Goal: Find contact information: Find contact information

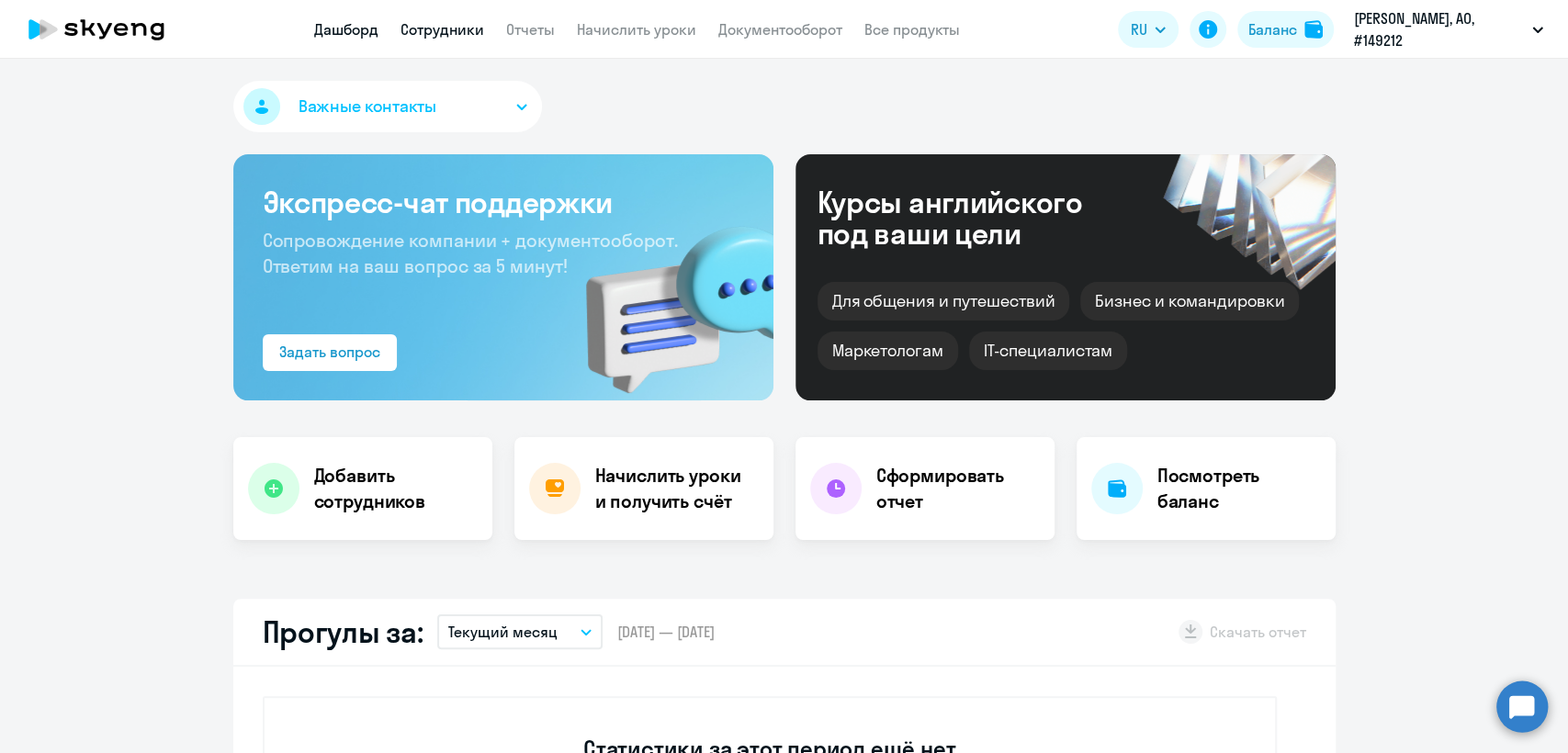
click at [451, 31] on link "Сотрудники" at bounding box center [442, 29] width 84 height 18
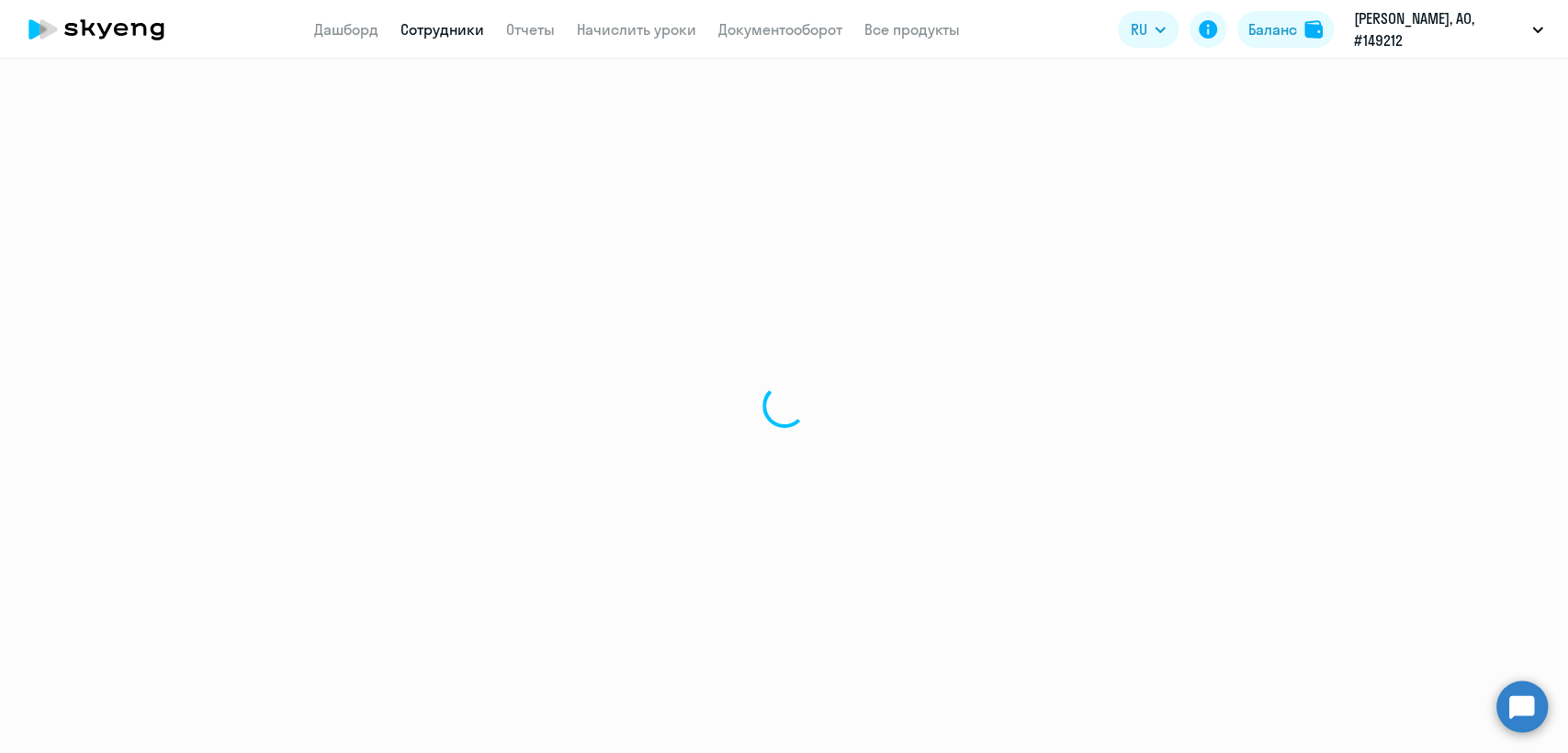
select select "30"
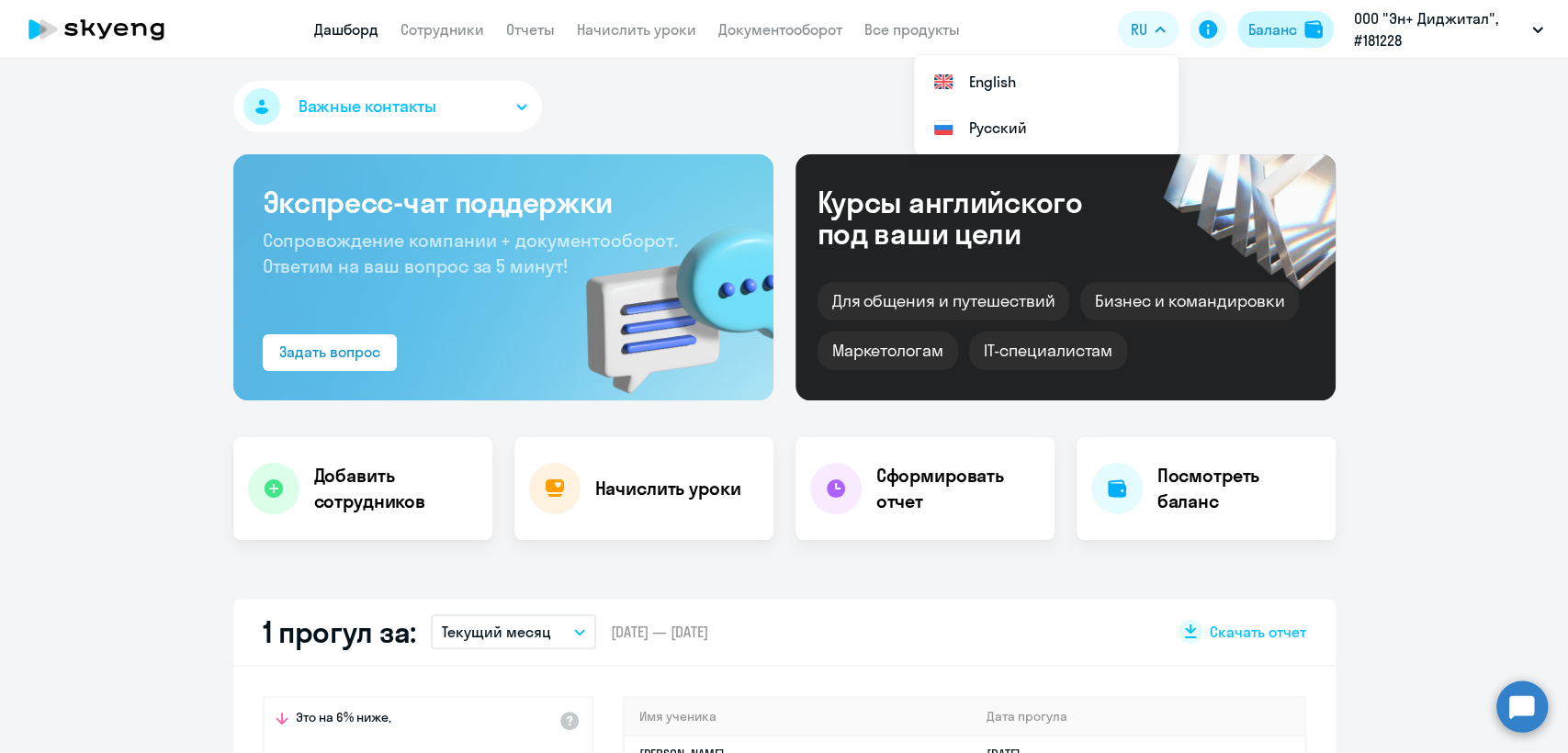
click at [1282, 24] on div "Баланс" at bounding box center [1272, 29] width 49 height 22
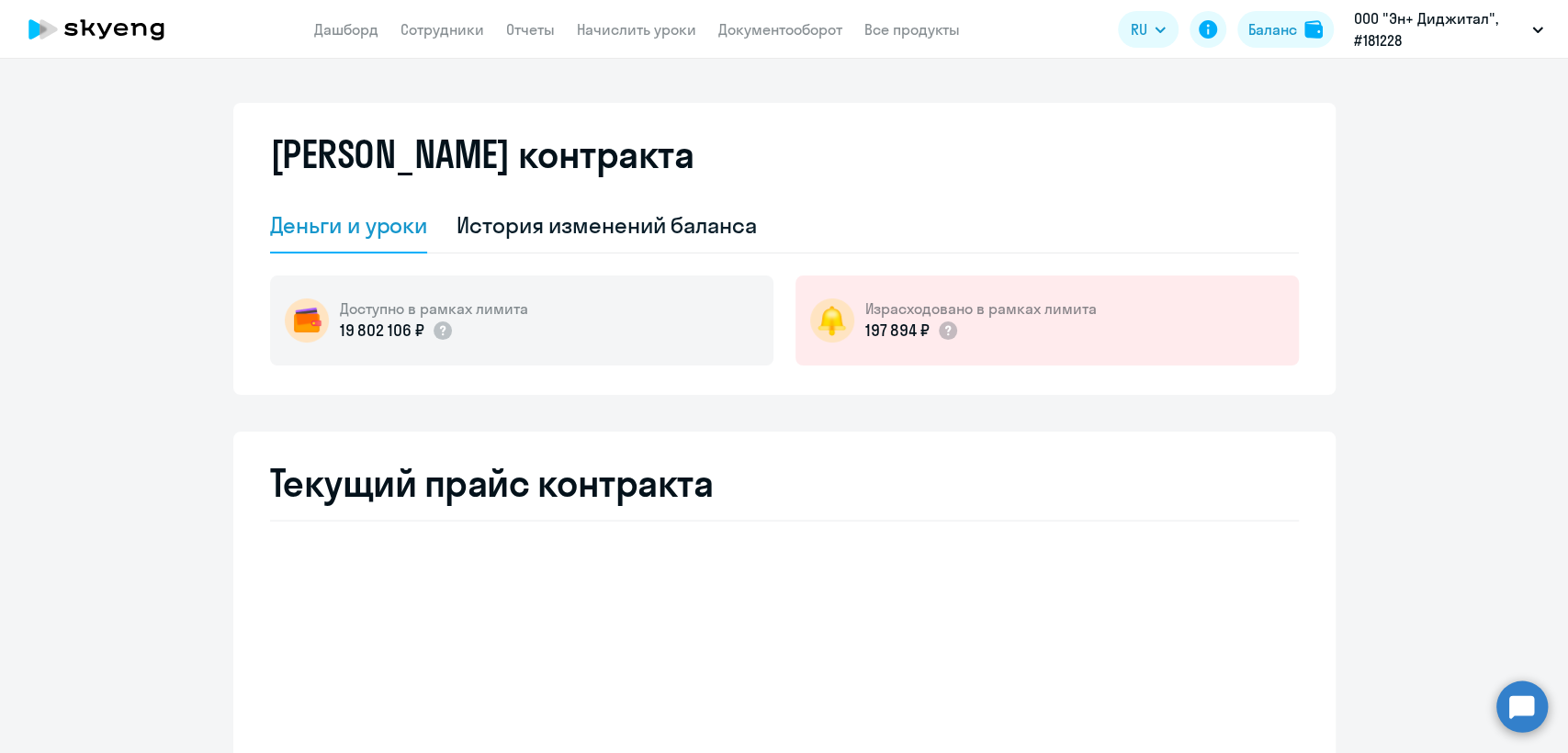
select select "english_adult_not_native_speaker"
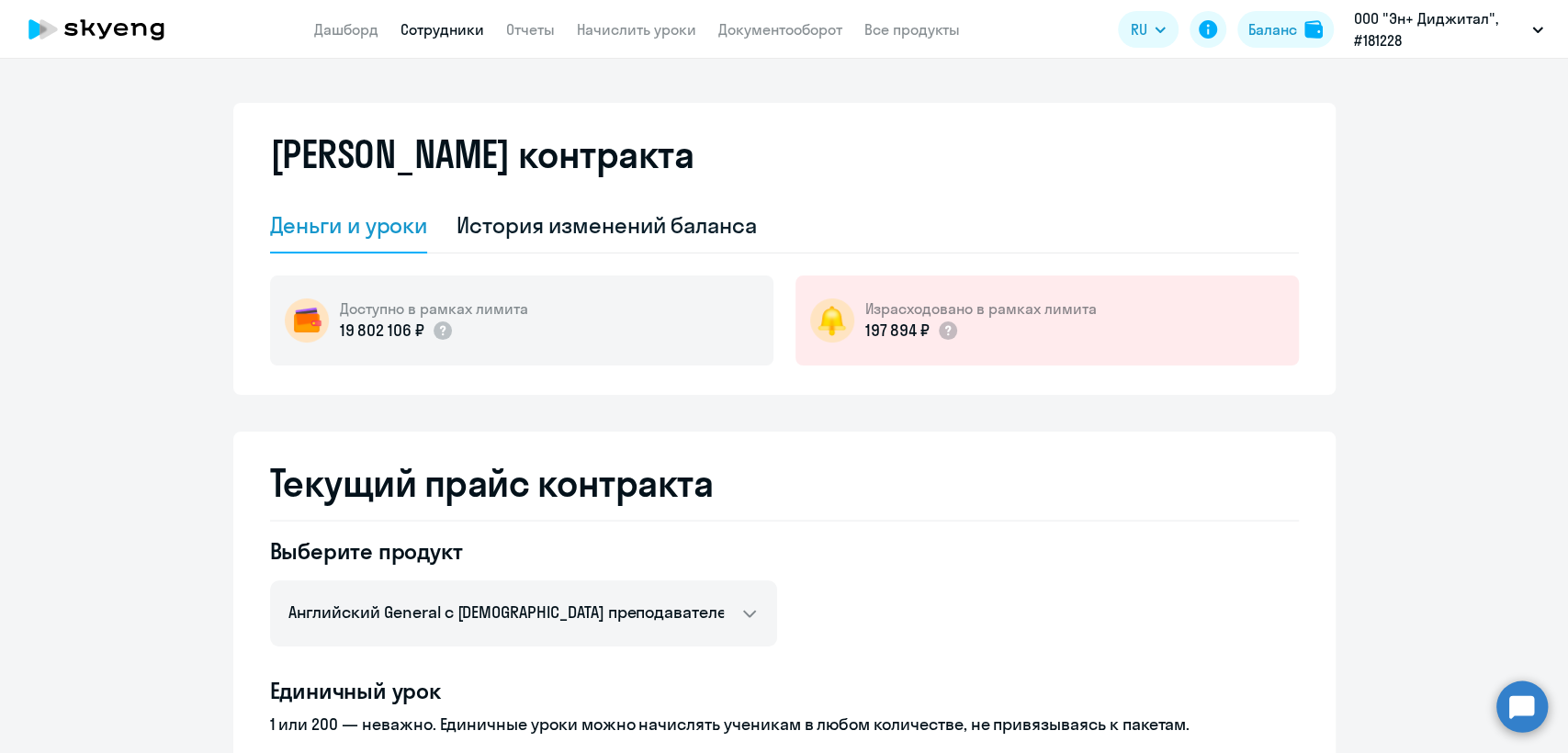
click at [449, 39] on link "Сотрудники" at bounding box center [442, 29] width 84 height 18
select select "30"
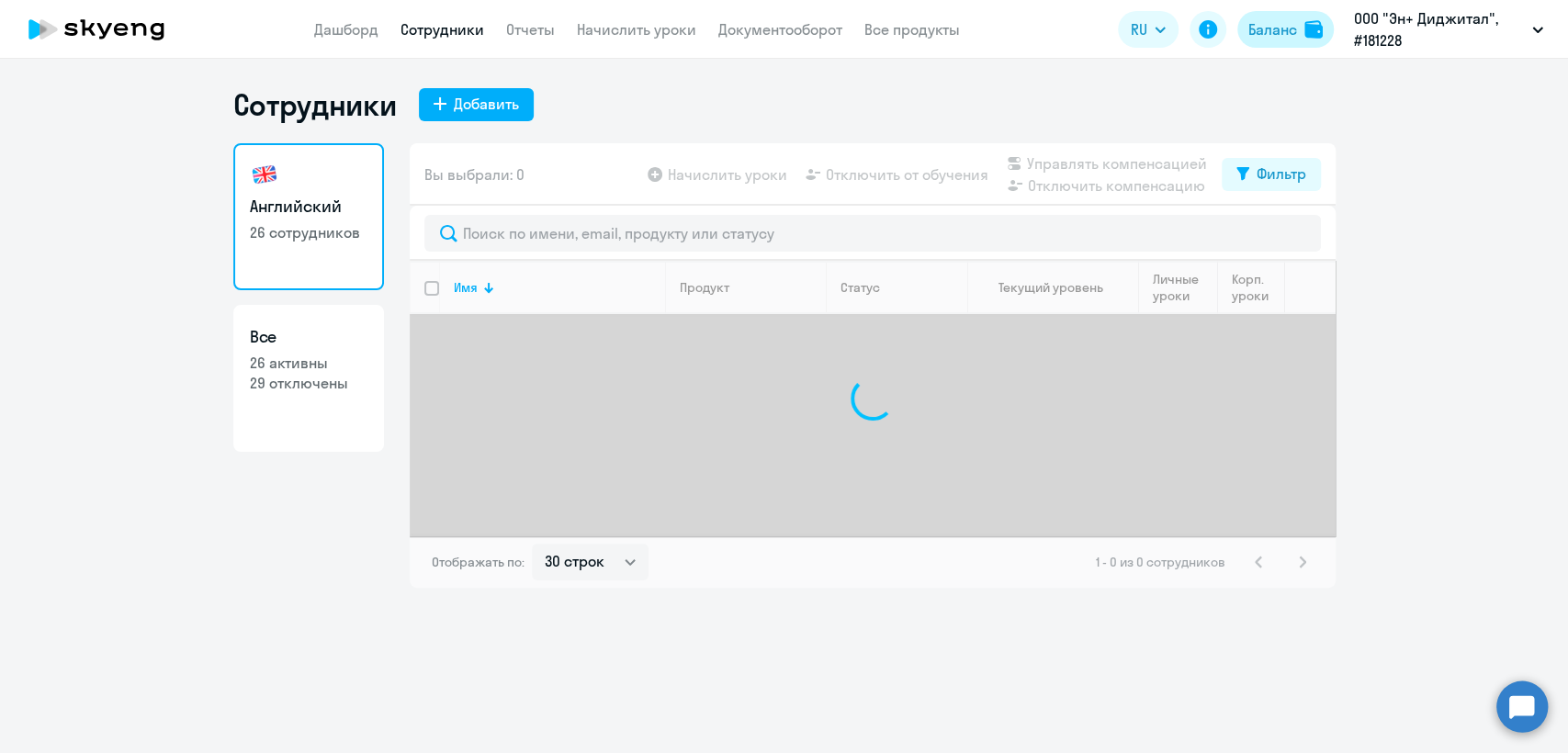
click at [1293, 43] on button "Баланс" at bounding box center [1285, 29] width 97 height 37
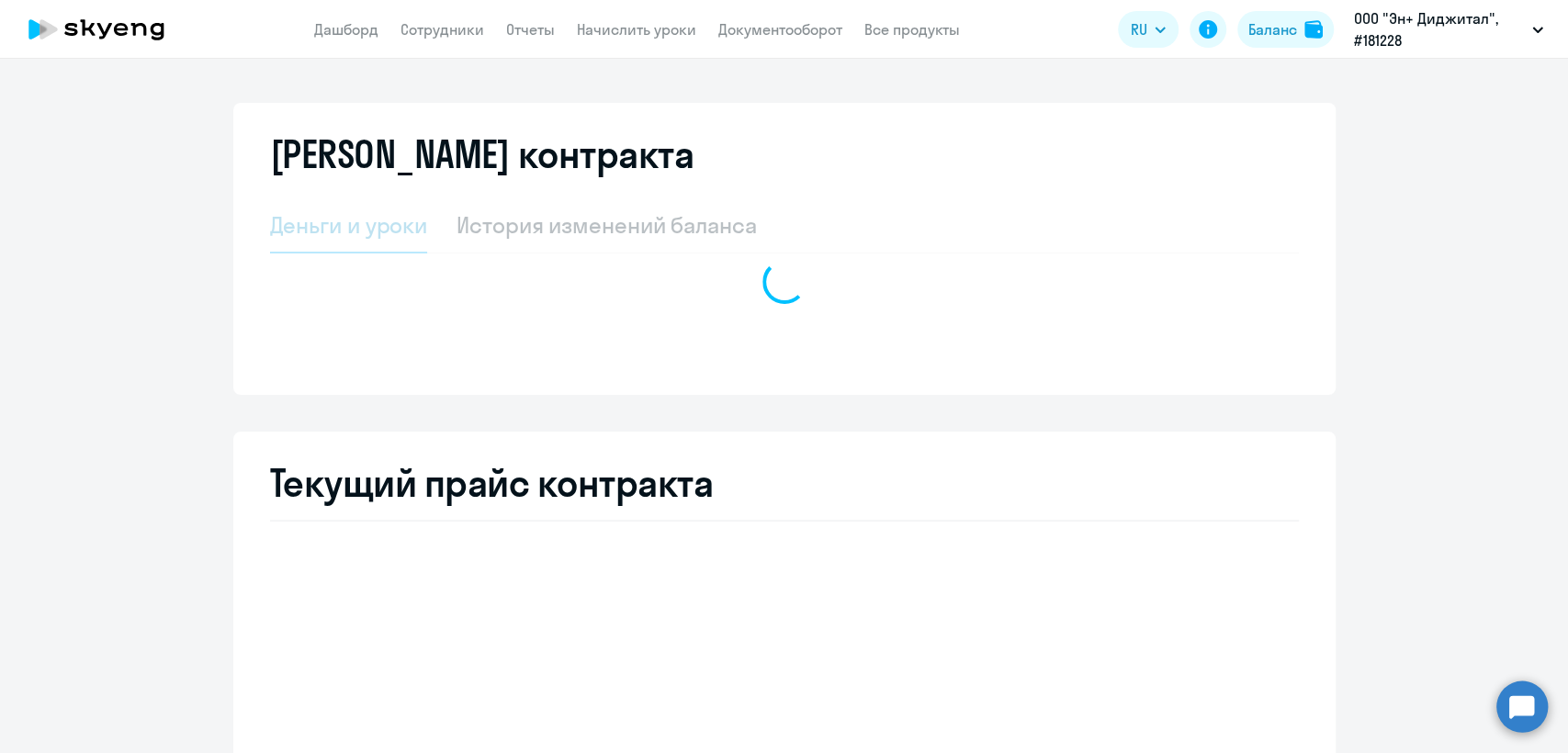
select select "english_adult_not_native_speaker"
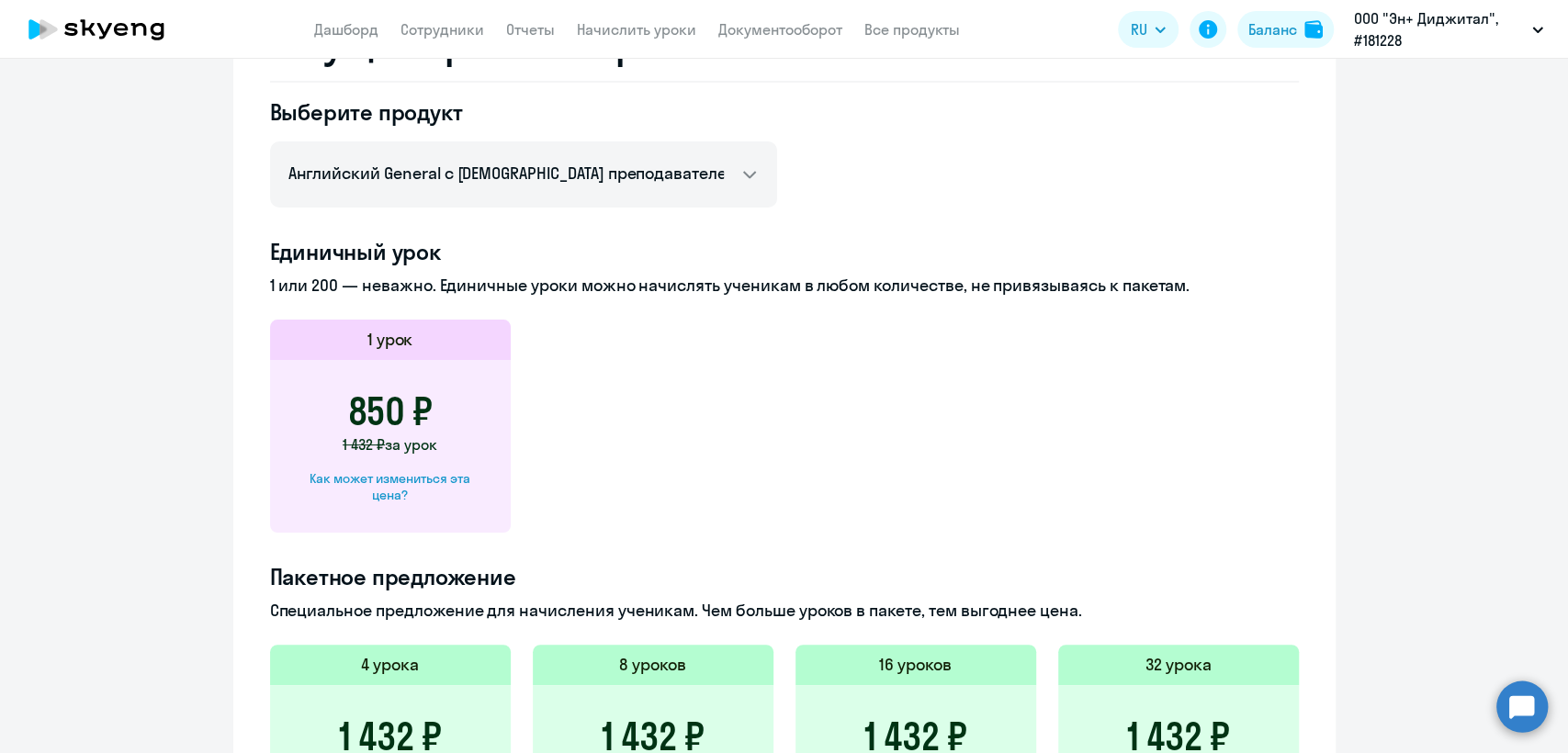
scroll to position [612, 0]
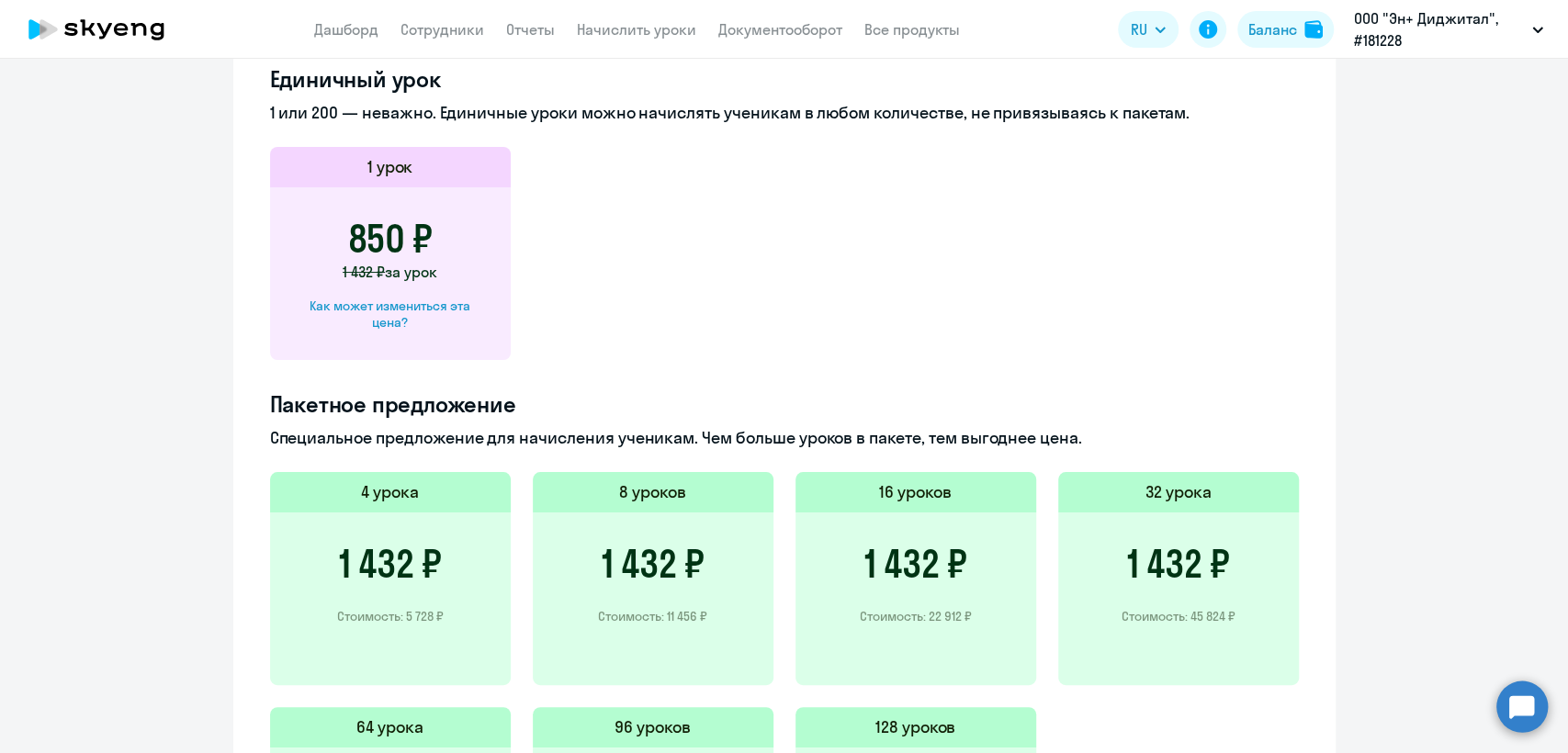
click at [436, 308] on div "Как может измениться эта цена?" at bounding box center [390, 314] width 182 height 33
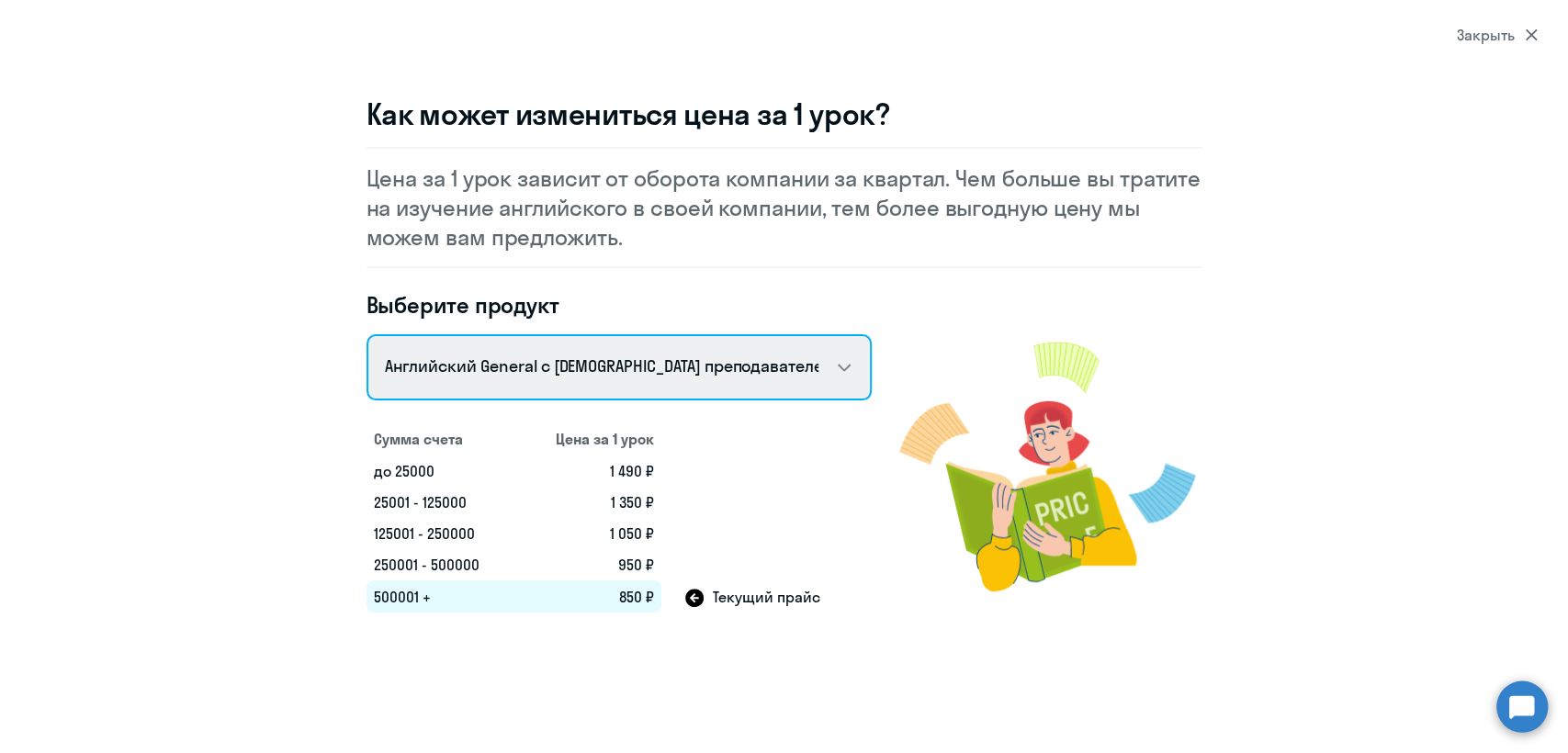
click at [563, 380] on select "Английский General с русскоговорящим преподавателем Английский General с англог…" at bounding box center [618, 368] width 505 height 66
select select "english_adult_not_native_speaker_premium"
click at [366, 335] on select "Английский General с русскоговорящим преподавателем Английский General с англог…" at bounding box center [618, 368] width 505 height 66
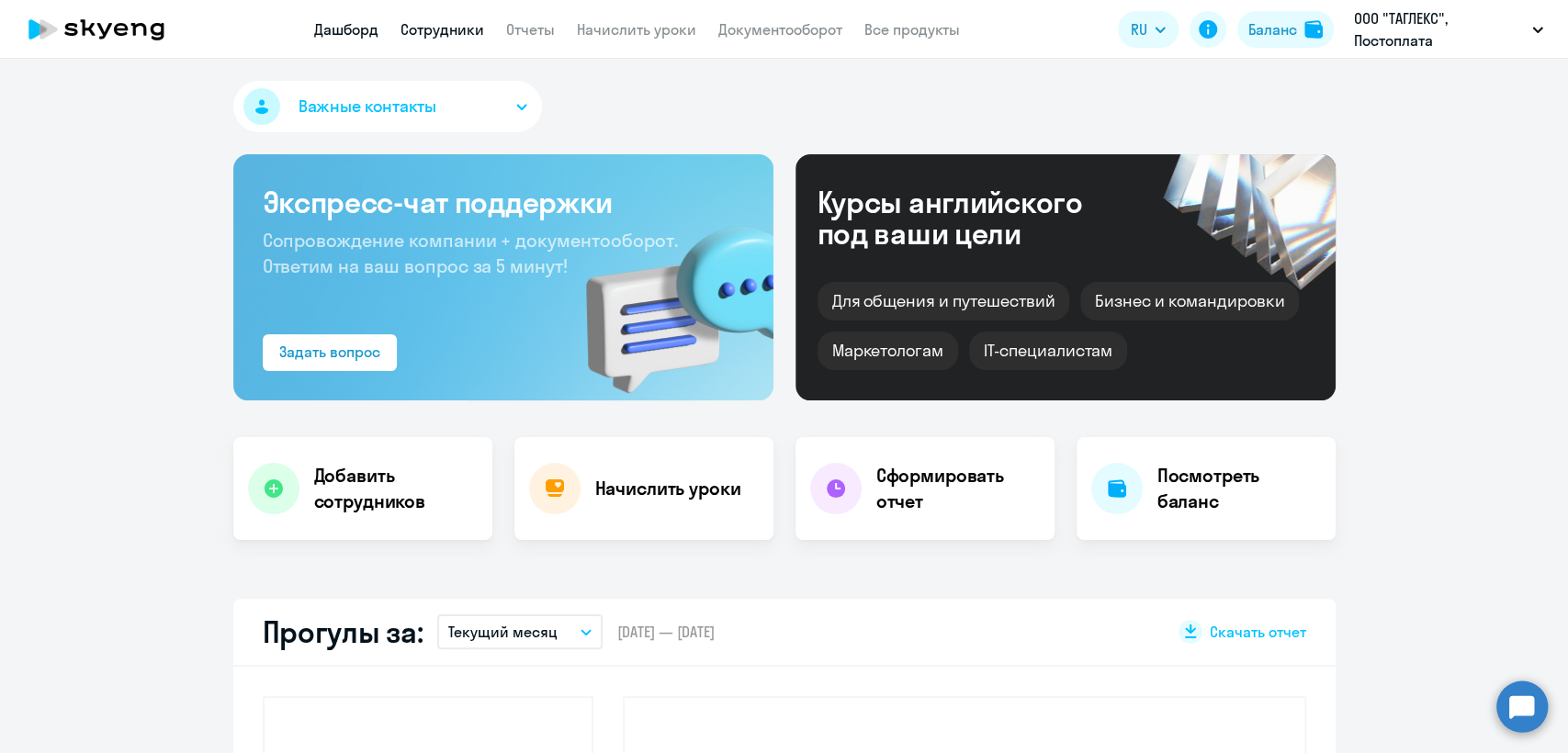
click at [480, 24] on link "Сотрудники" at bounding box center [442, 29] width 84 height 18
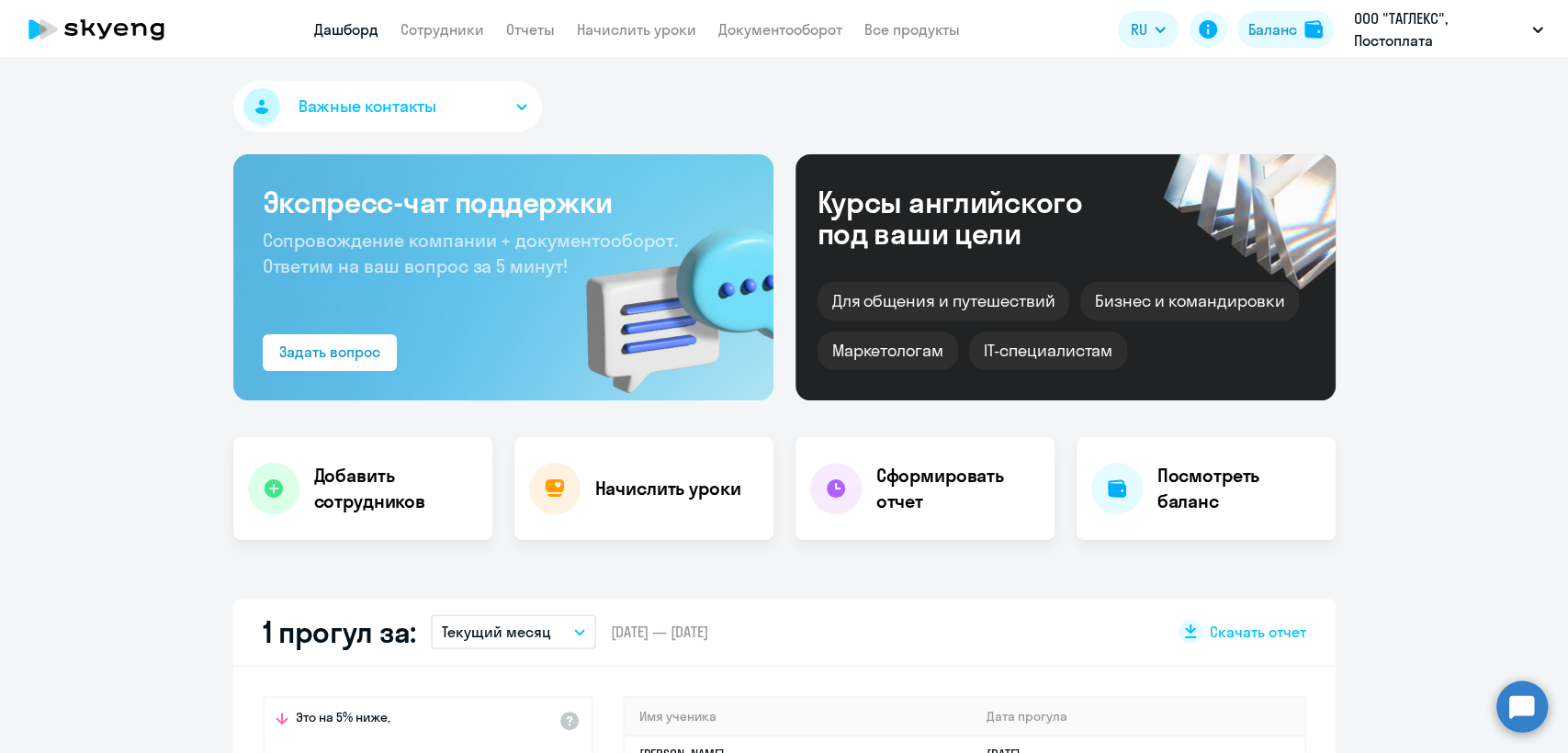
select select "30"
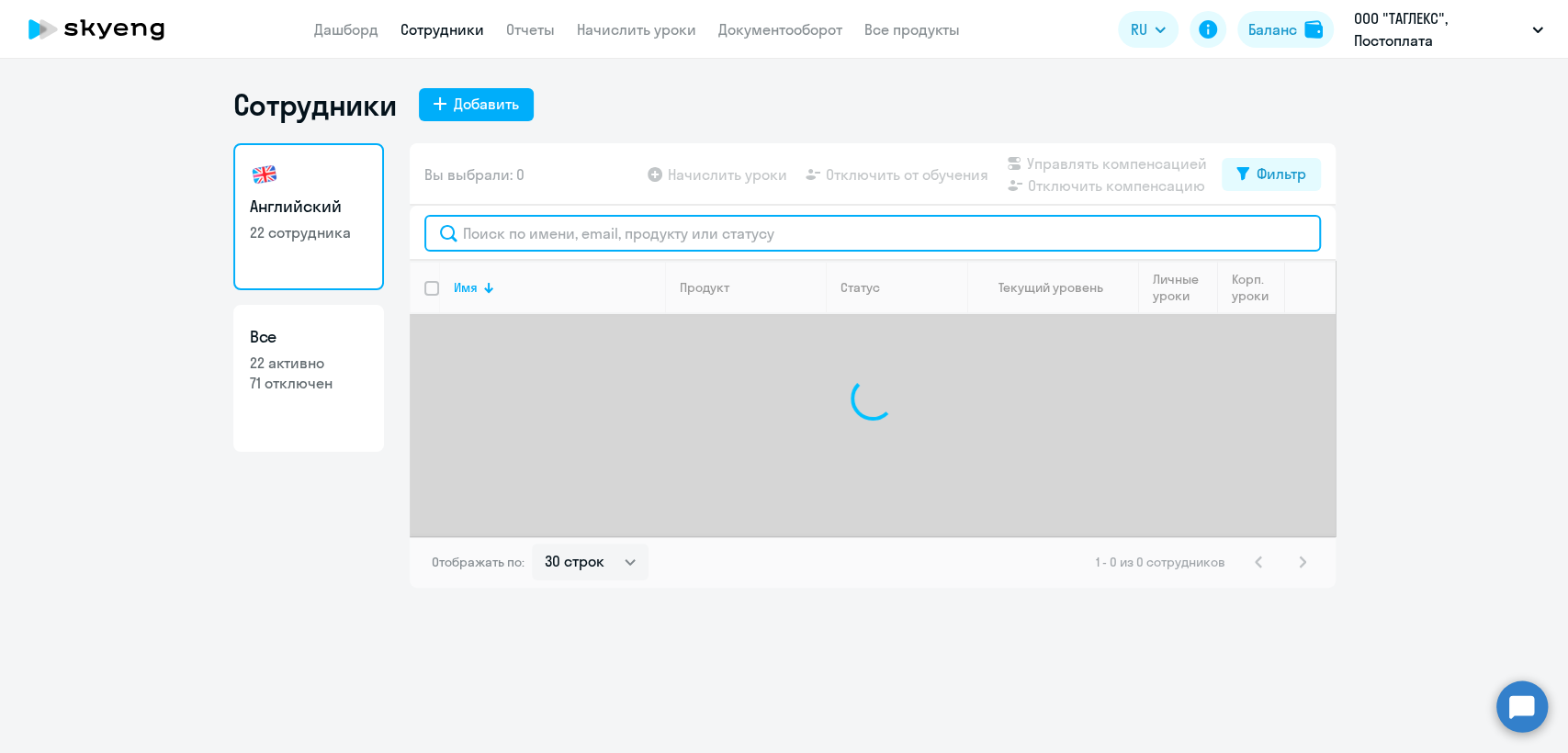
click at [509, 221] on input "text" at bounding box center [872, 233] width 896 height 37
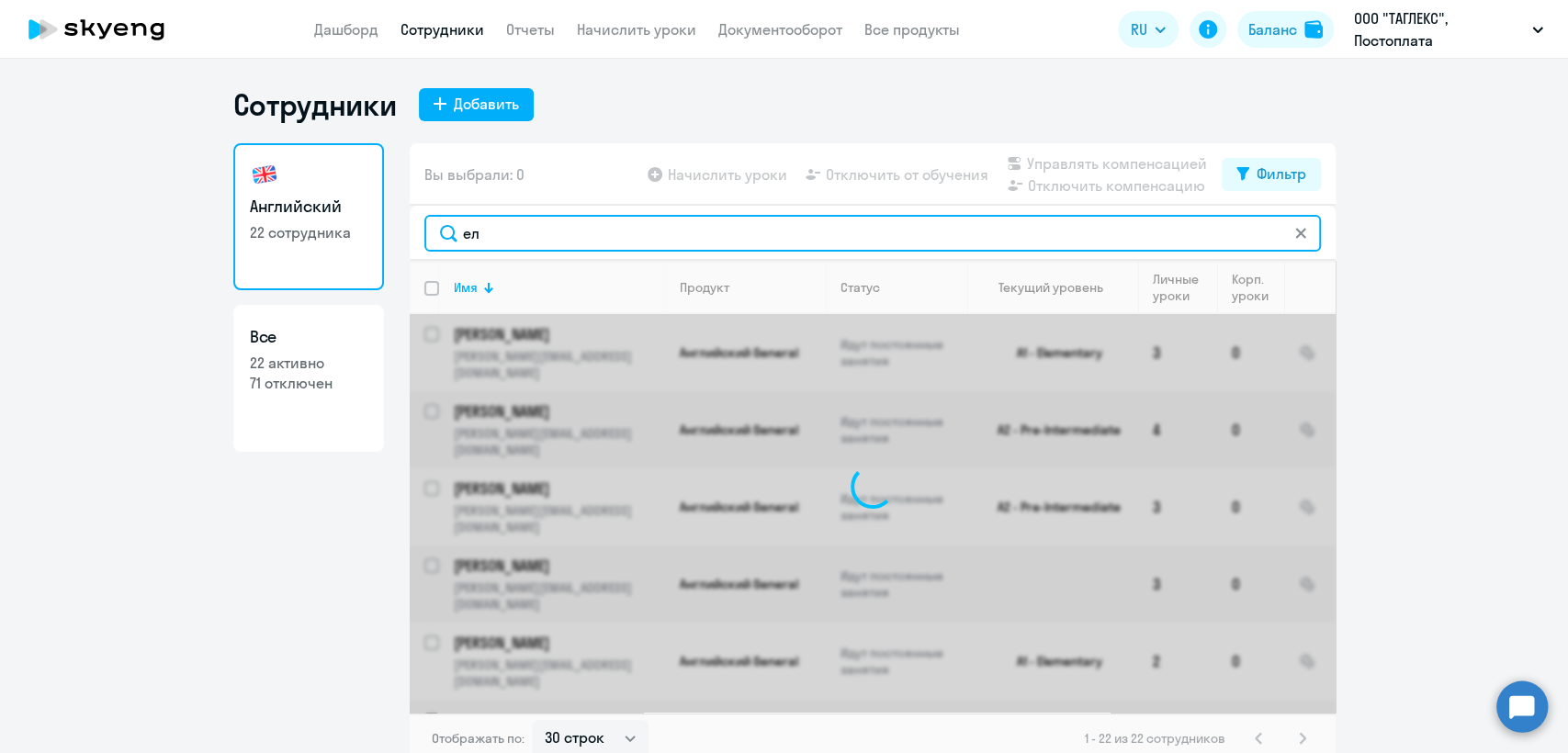
type input "еле"
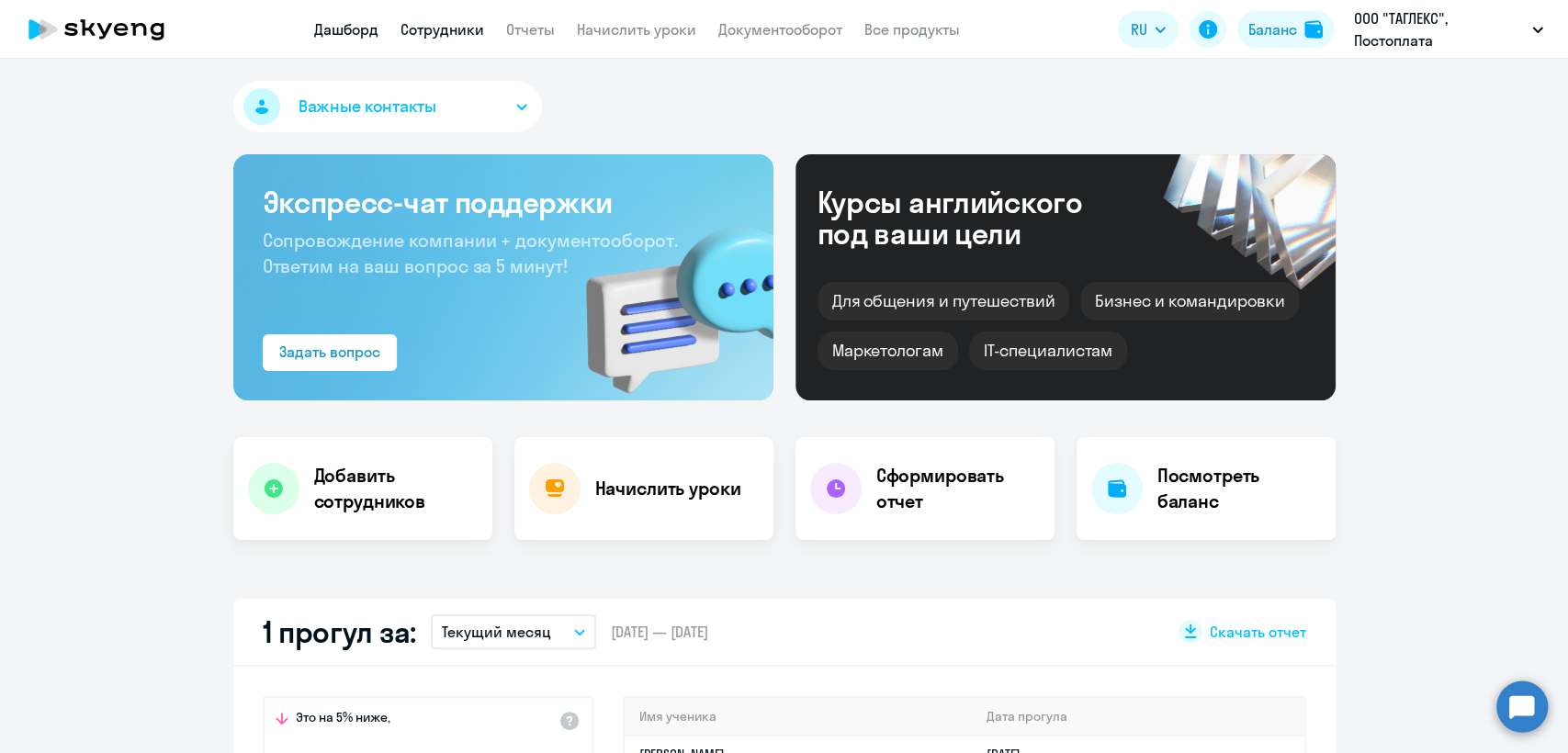
click at [441, 33] on link "Сотрудники" at bounding box center [442, 29] width 84 height 18
select select "30"
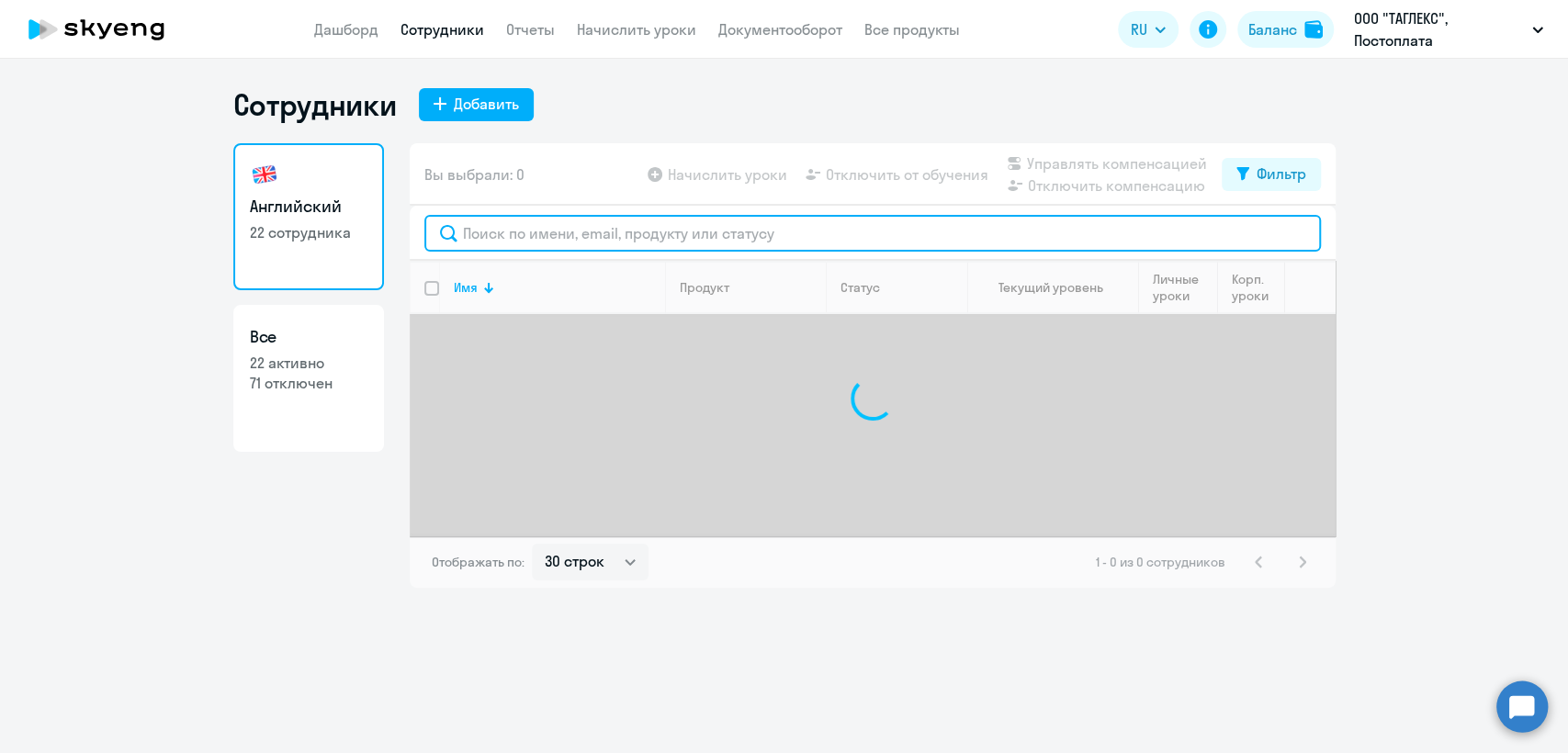
click at [517, 227] on input "text" at bounding box center [872, 233] width 896 height 37
paste input "[PERSON_NAME]"
type input "[PERSON_NAME]"
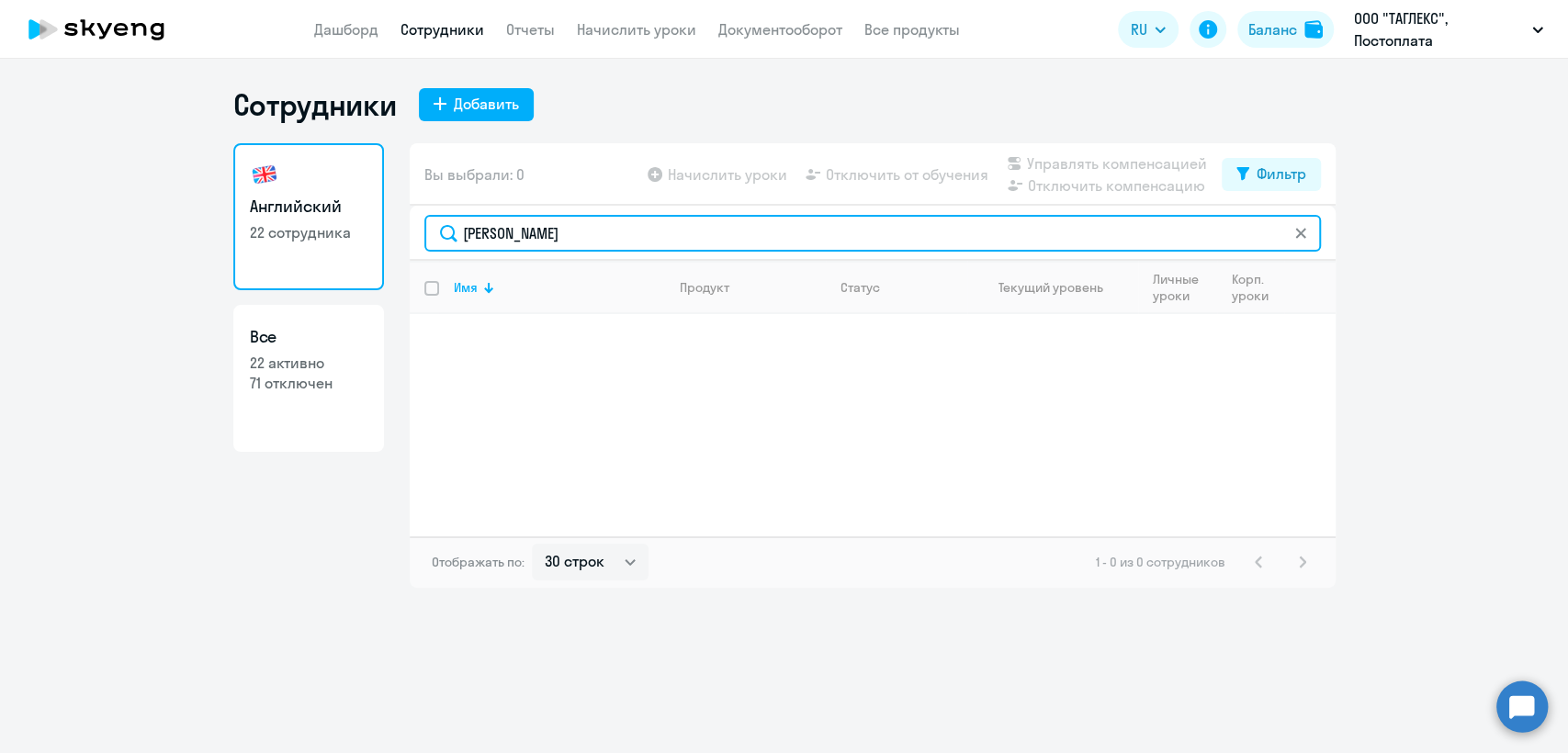
click at [595, 237] on input "[PERSON_NAME]" at bounding box center [872, 233] width 896 height 37
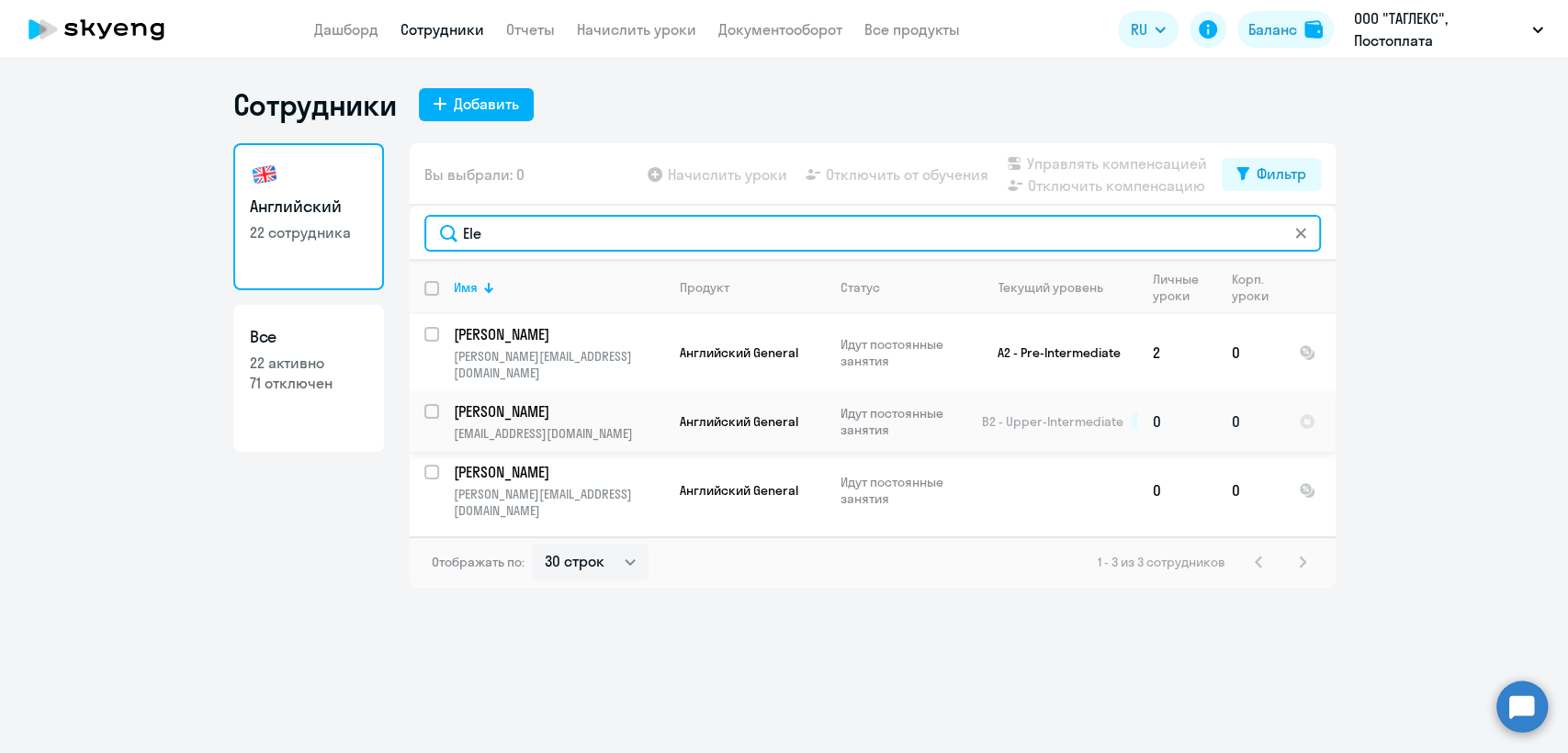
type input "Ele"
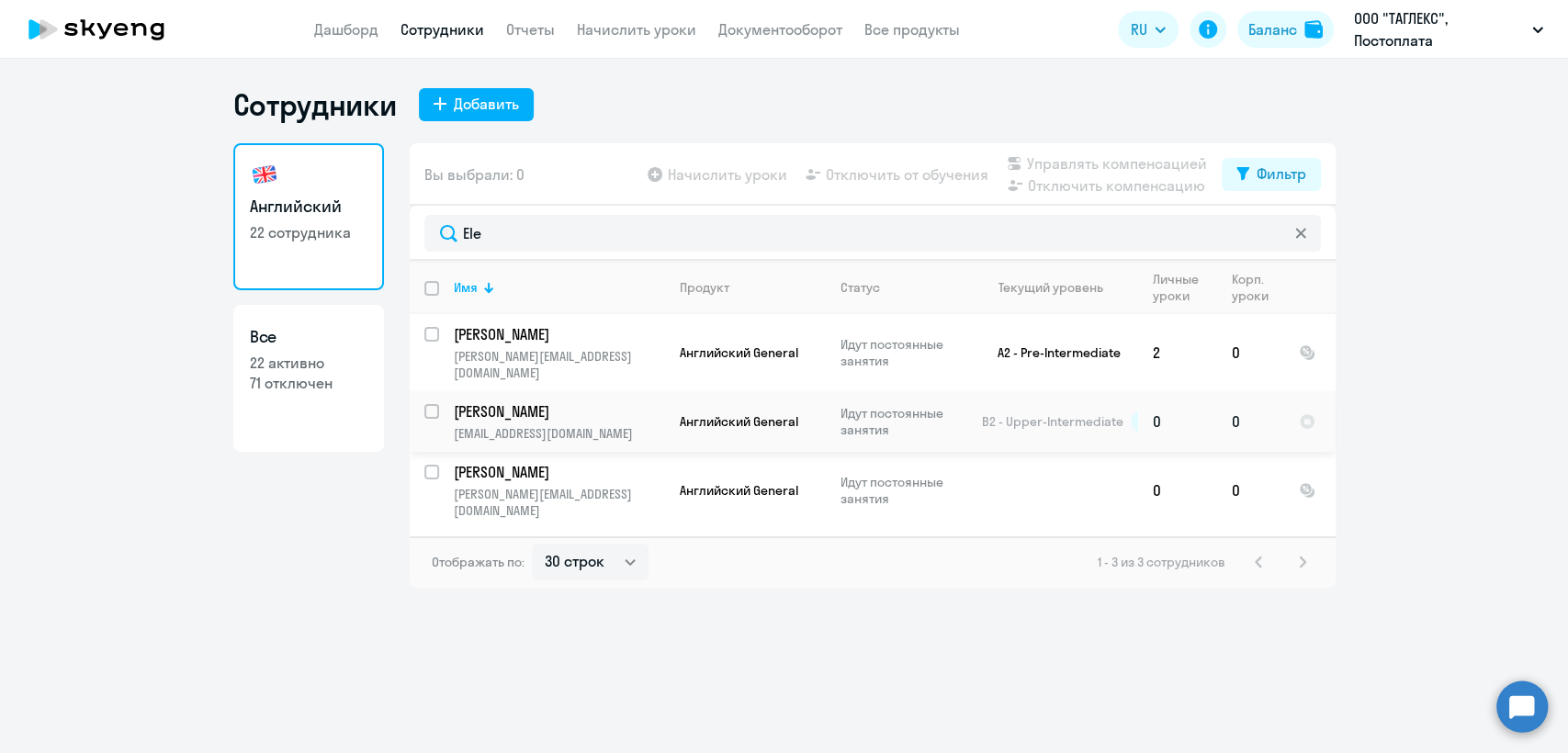
click at [429, 404] on input "select row 13824077" at bounding box center [442, 422] width 37 height 37
checkbox input "true"
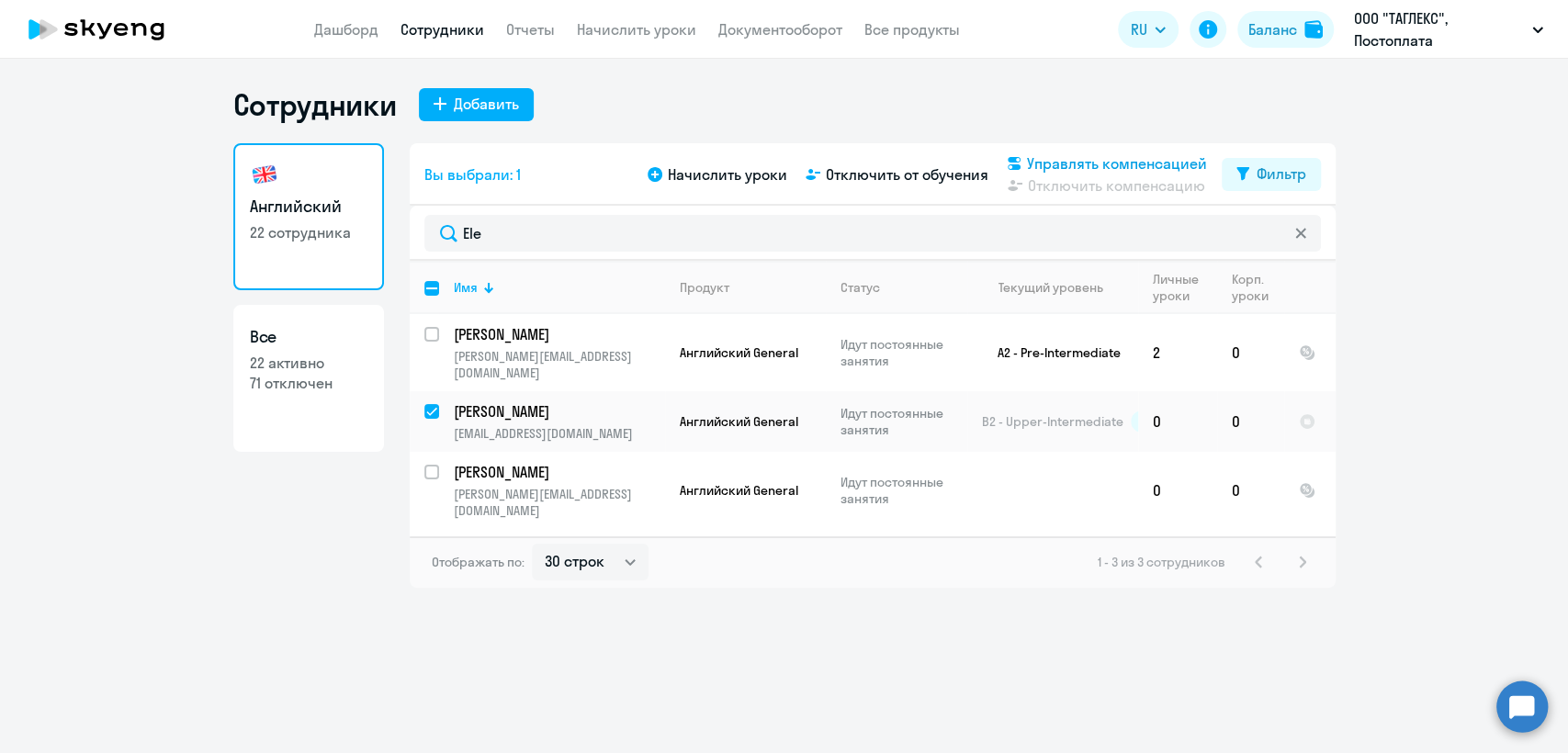
click at [1116, 169] on span "Управлять компенсацией" at bounding box center [1116, 163] width 180 height 22
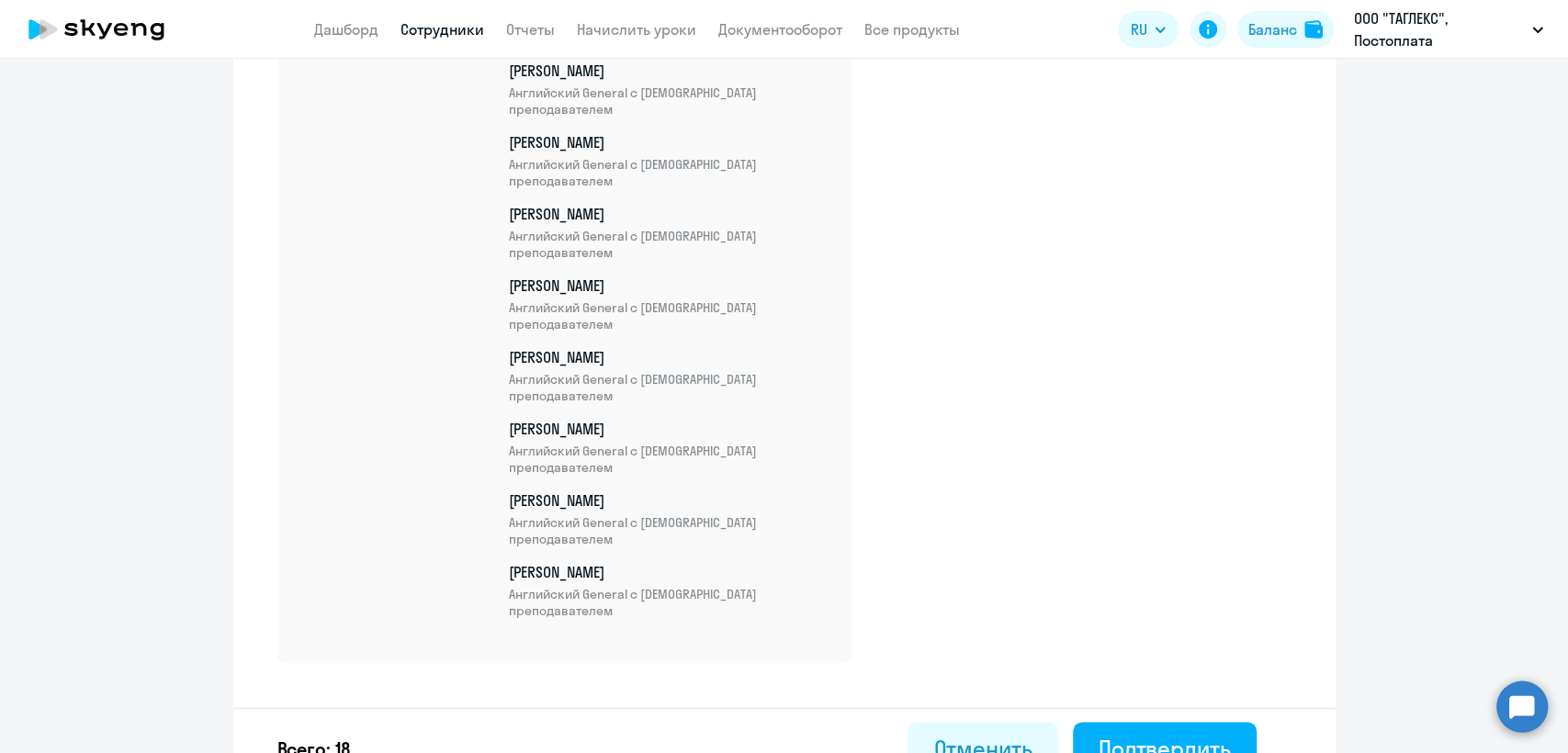
scroll to position [1240, 0]
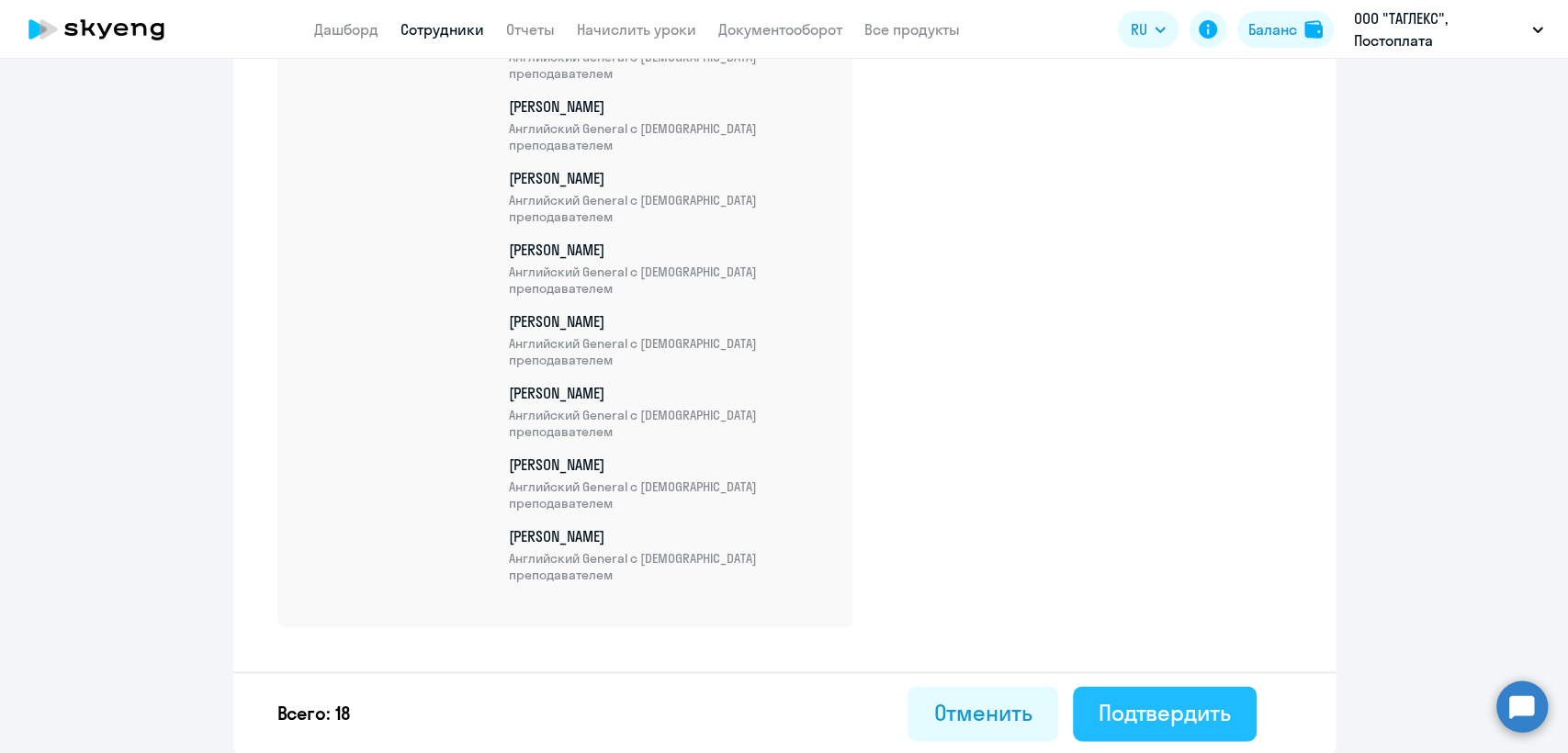
click at [1198, 707] on div "Подтвердить" at bounding box center [1164, 713] width 132 height 30
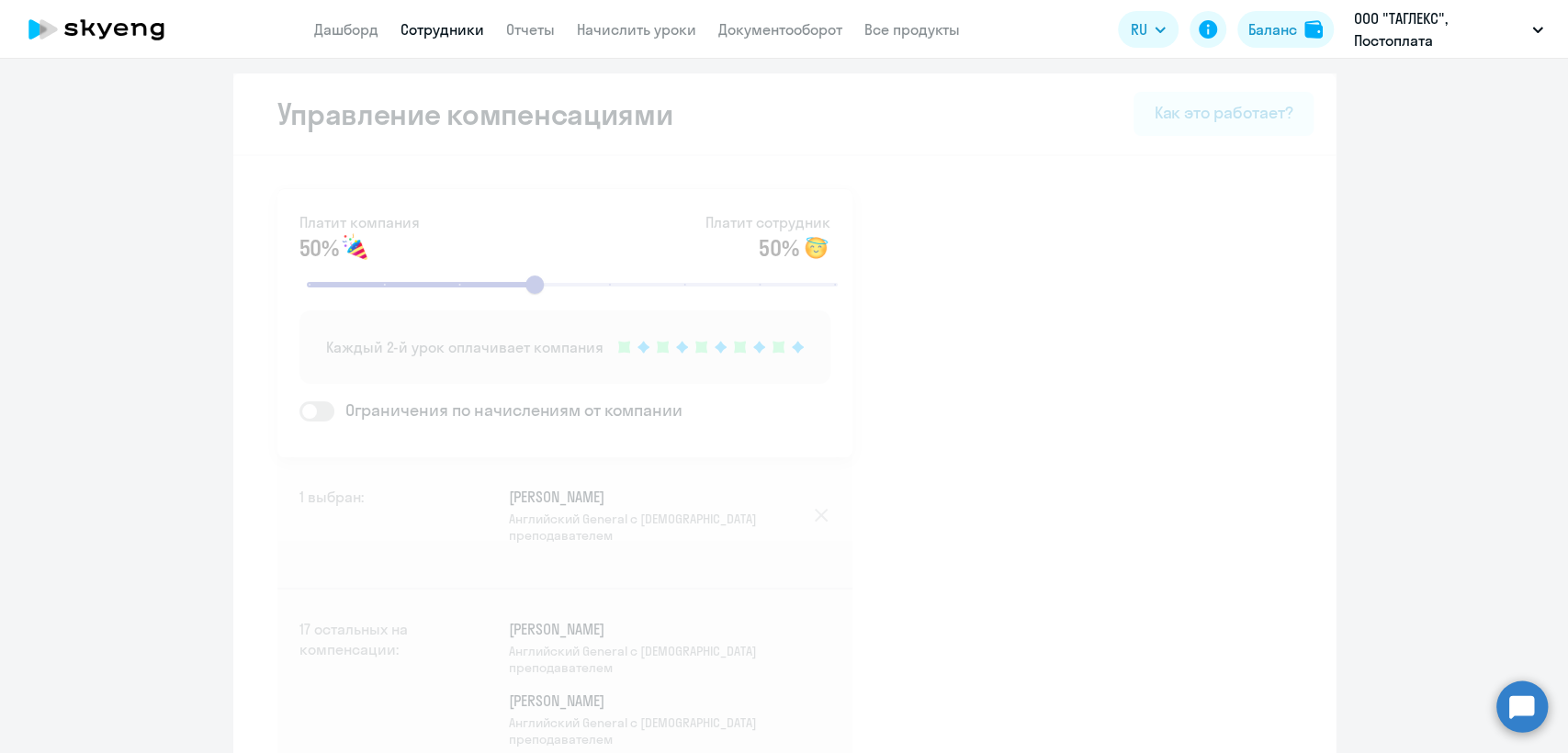
select select "30"
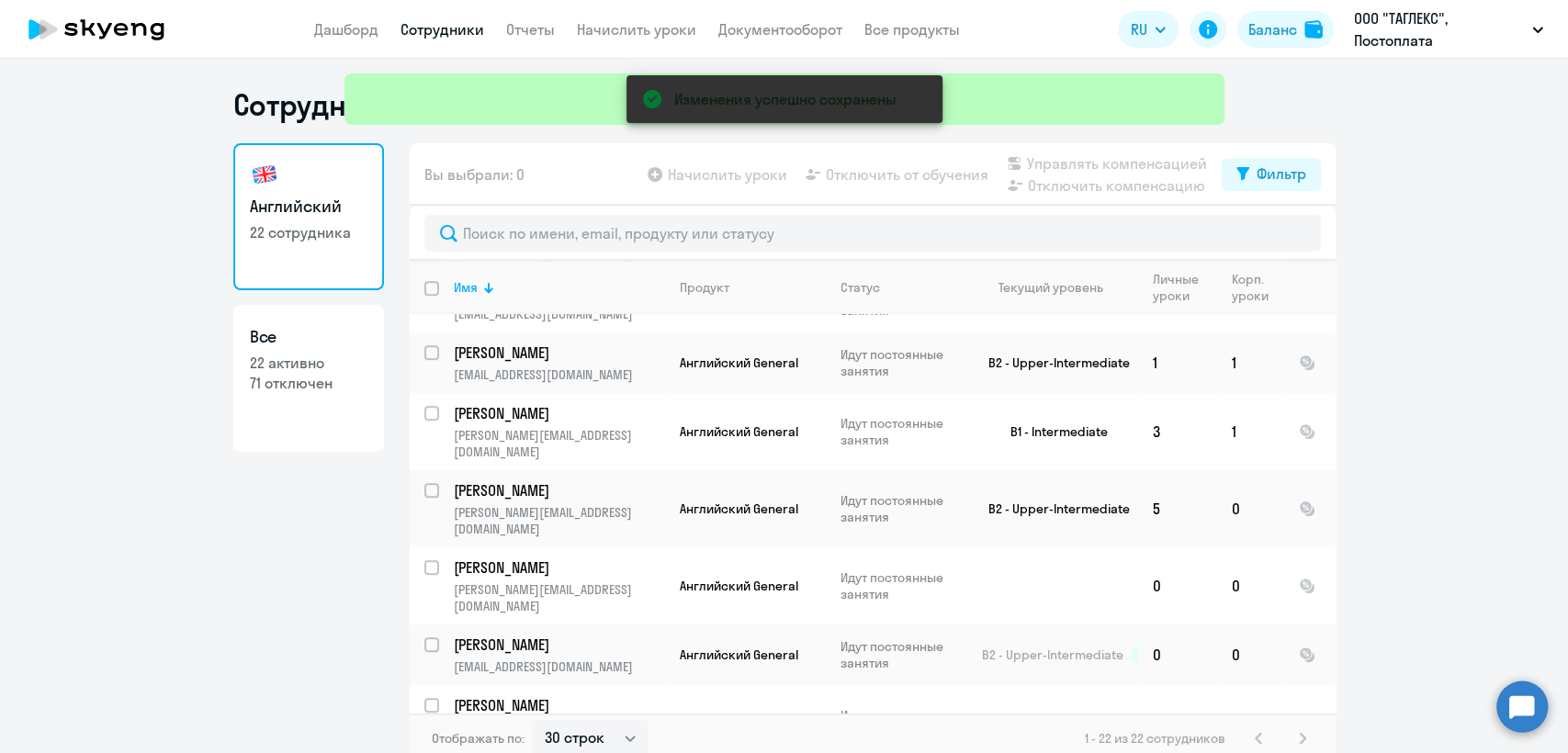
scroll to position [976, 0]
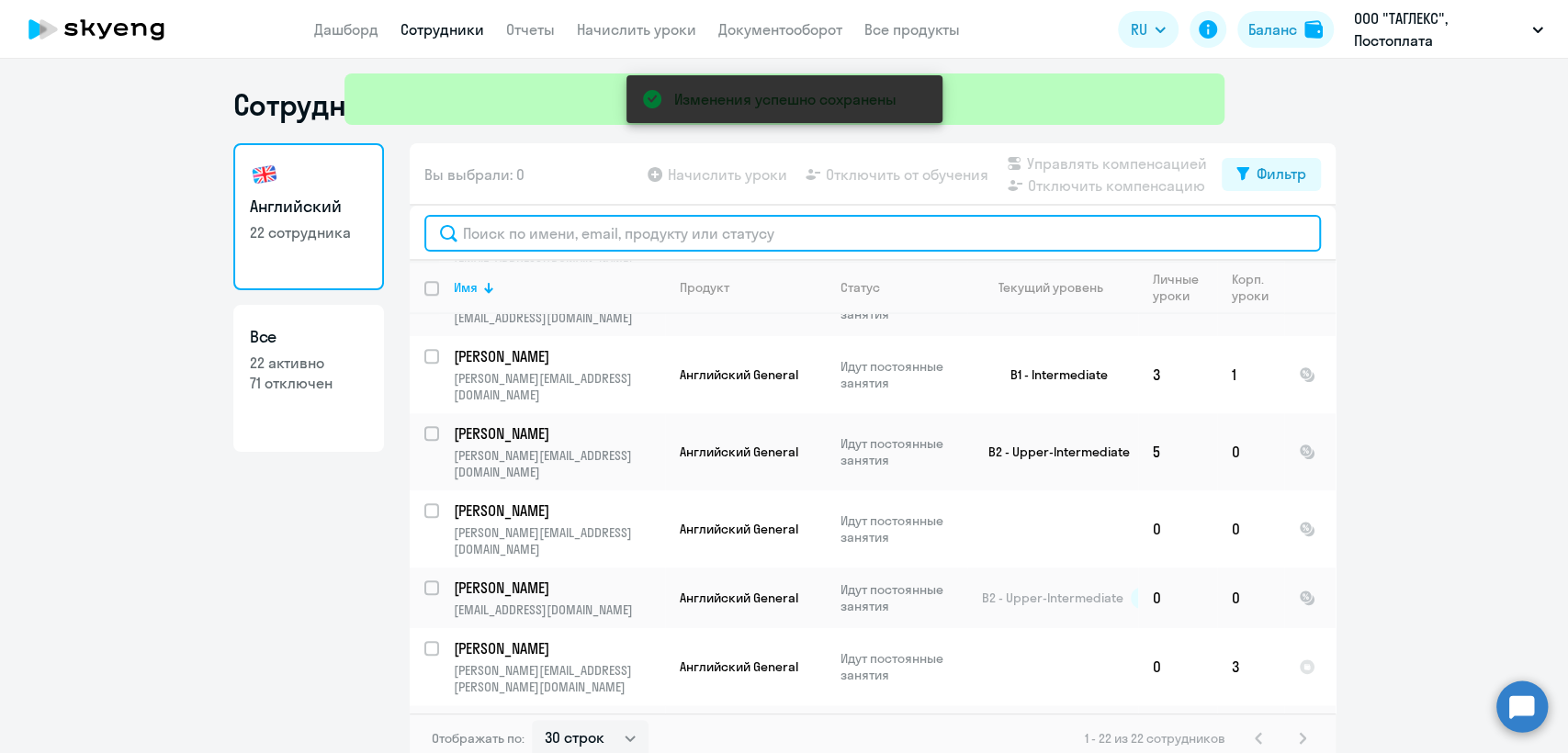
click at [614, 239] on input "text" at bounding box center [872, 233] width 896 height 37
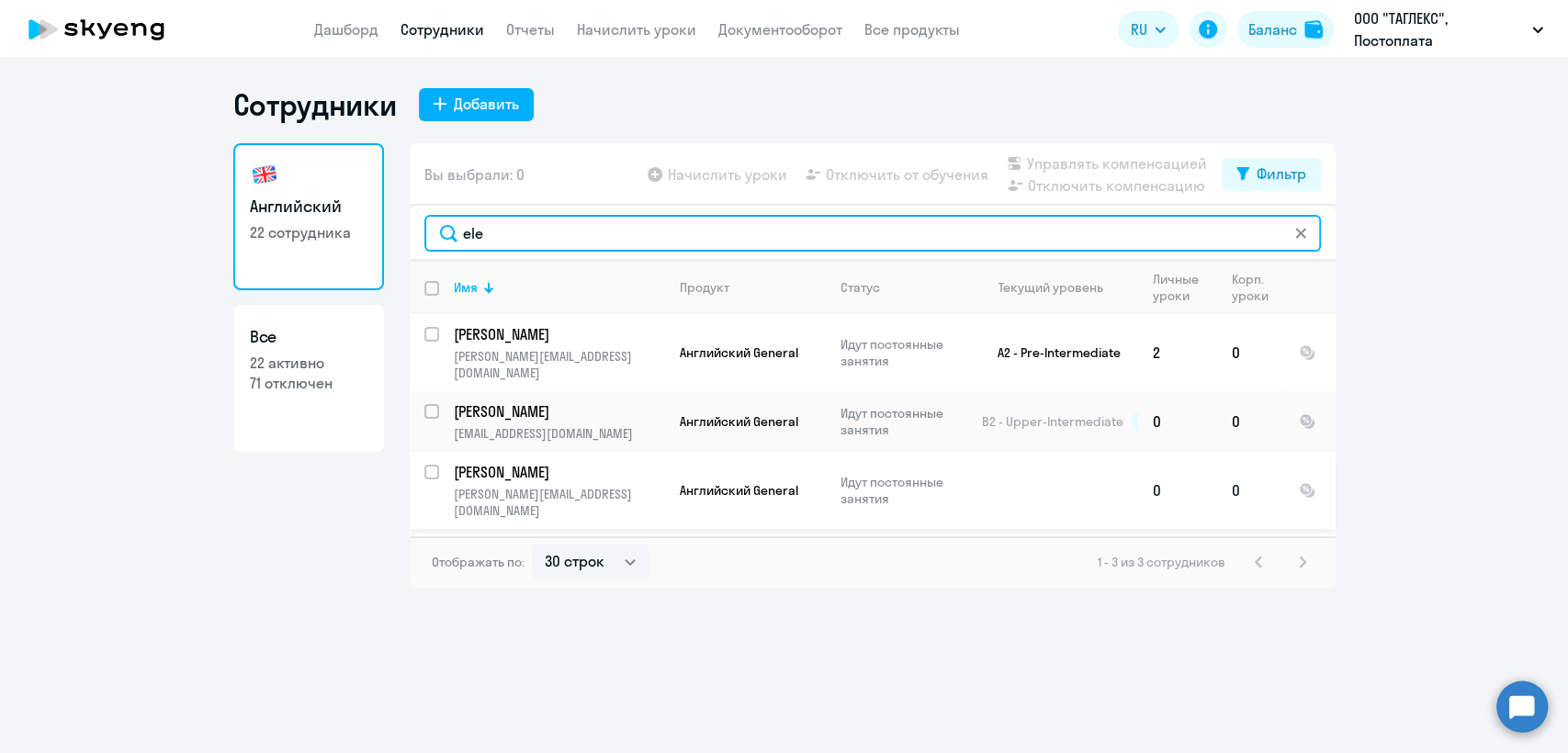
type input "ele"
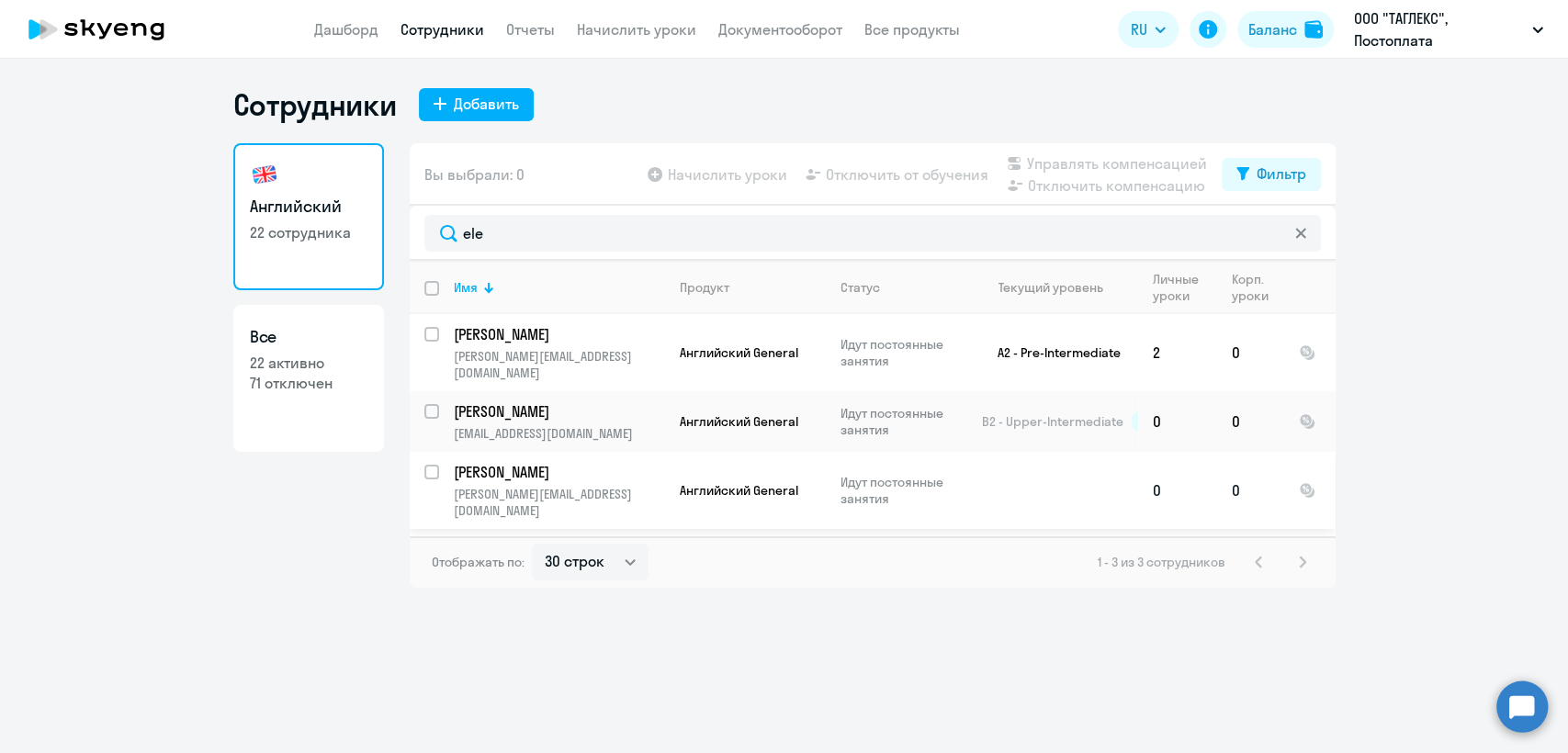
click at [568, 486] on p "[PERSON_NAME][EMAIL_ADDRESS][DOMAIN_NAME]" at bounding box center [559, 502] width 210 height 33
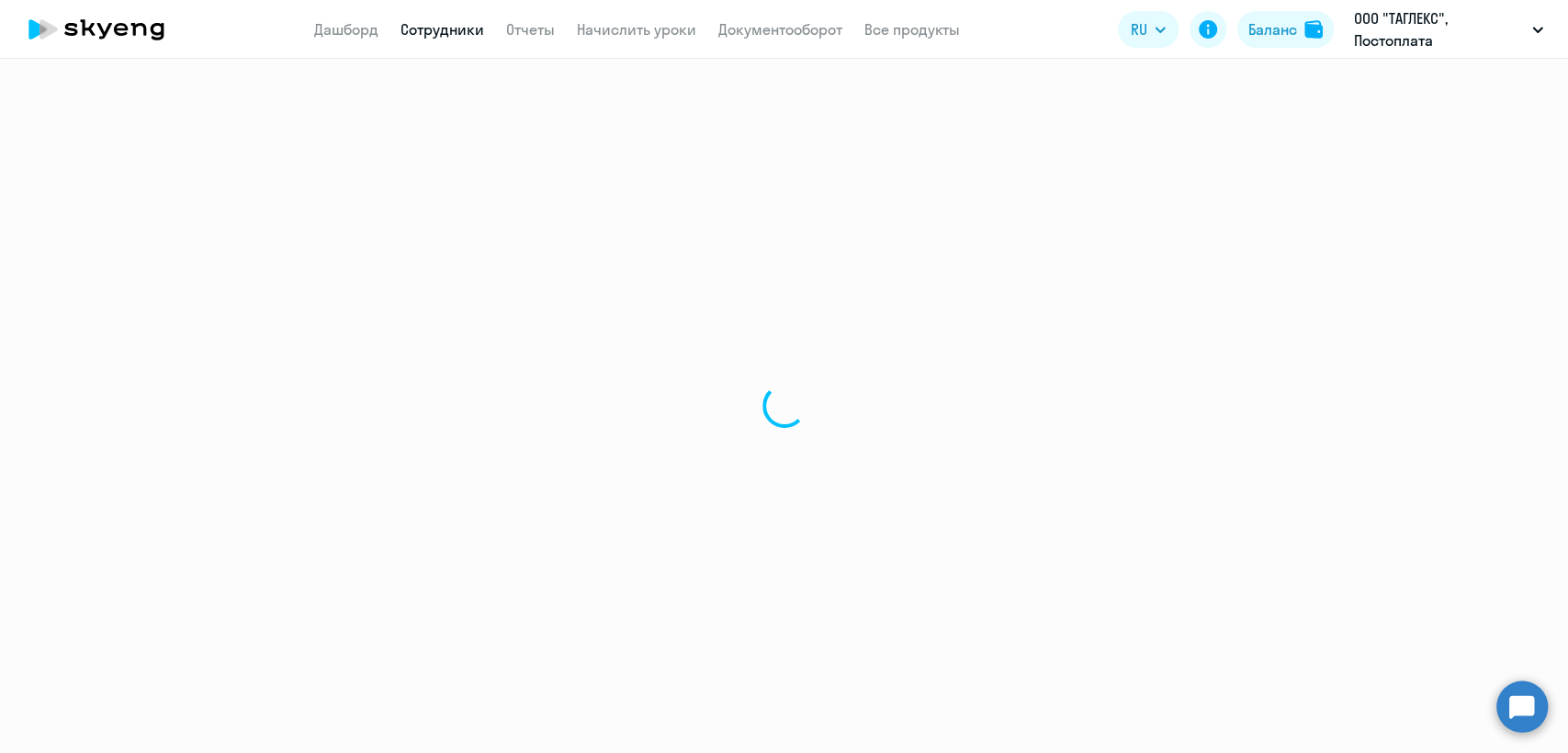
select select "english"
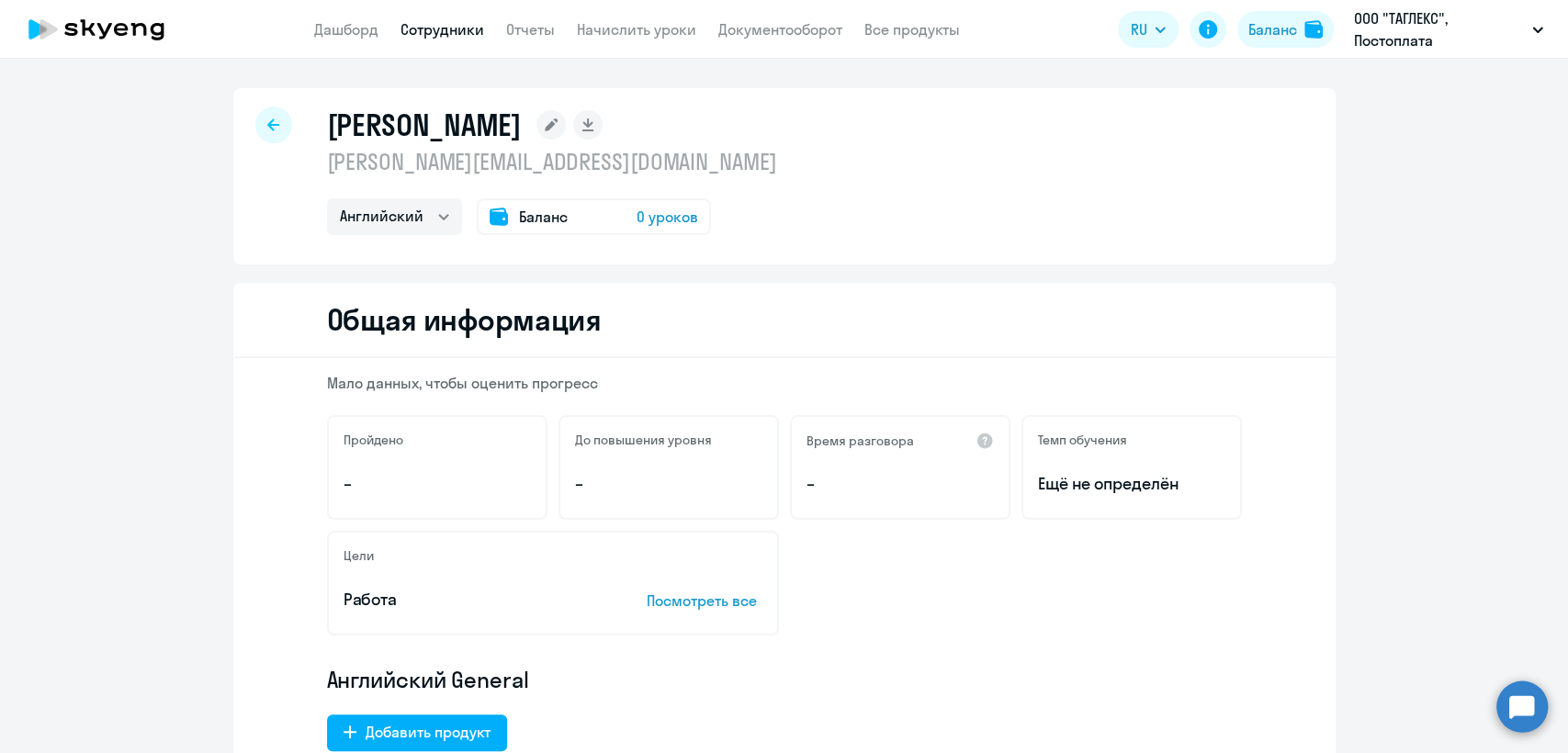
click at [565, 162] on p "[PERSON_NAME][EMAIL_ADDRESS][DOMAIN_NAME]" at bounding box center [552, 162] width 450 height 30
copy p "[PERSON_NAME][EMAIL_ADDRESS][DOMAIN_NAME]"
click at [426, 30] on link "Сотрудники" at bounding box center [442, 29] width 84 height 18
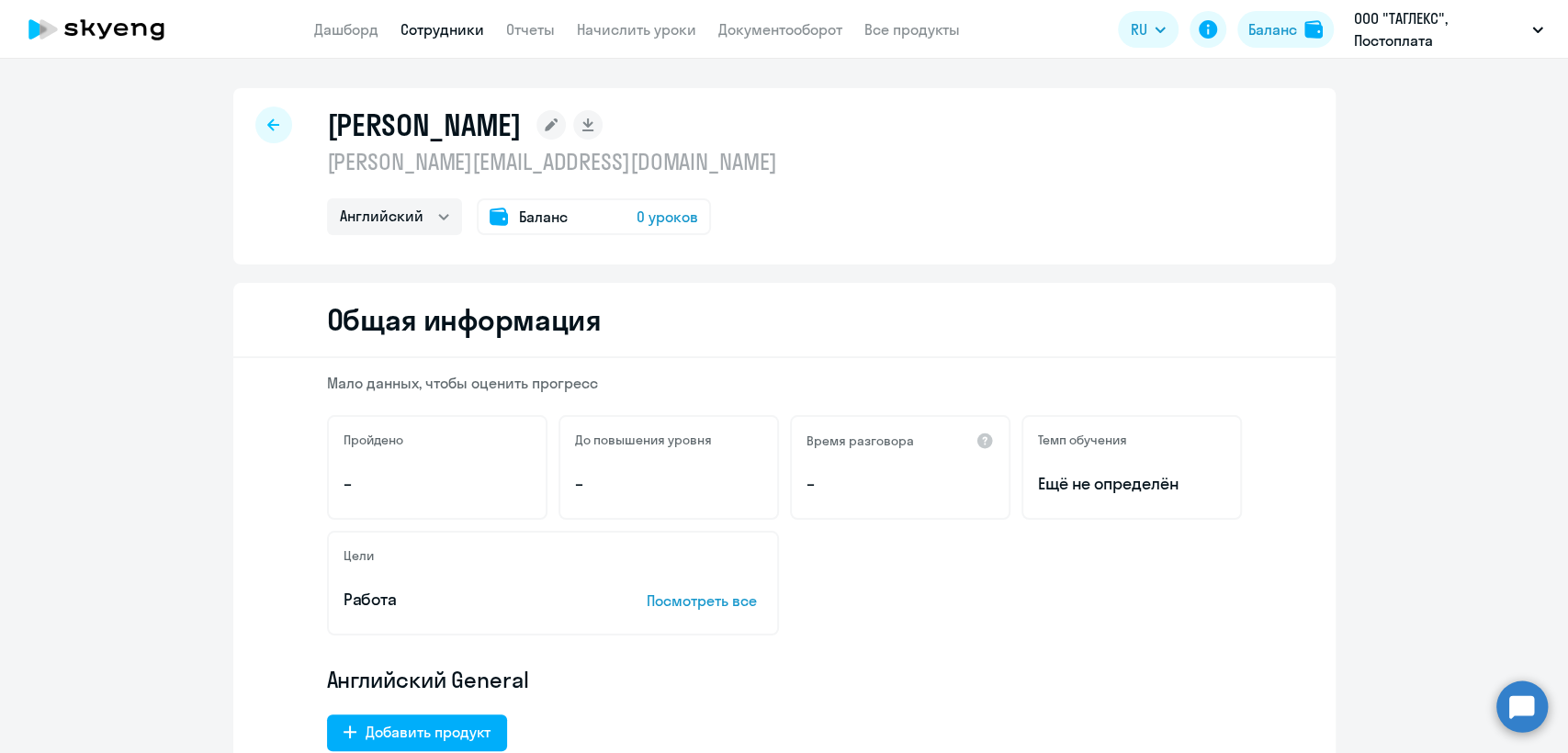
select select "30"
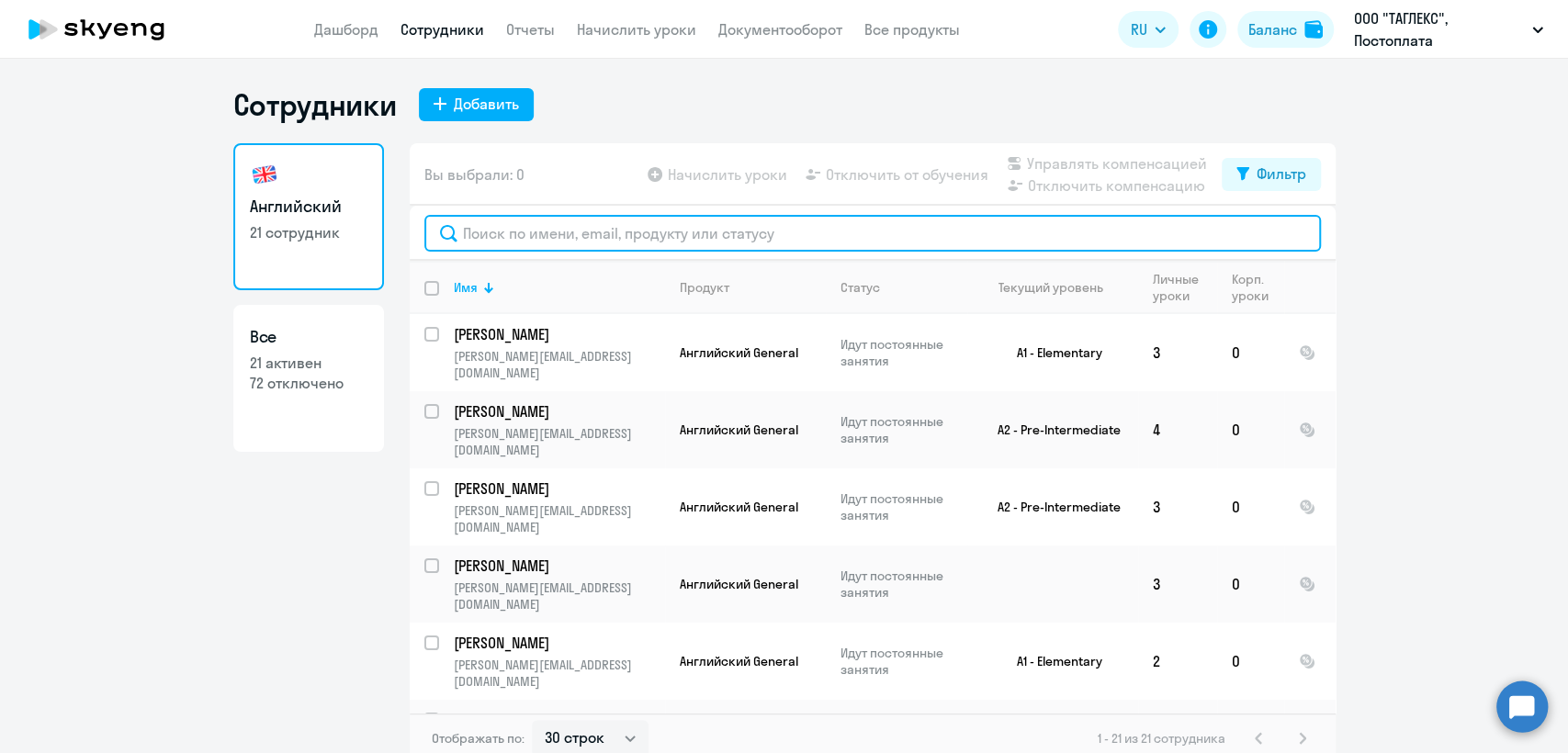
click at [623, 226] on input "text" at bounding box center [872, 233] width 896 height 37
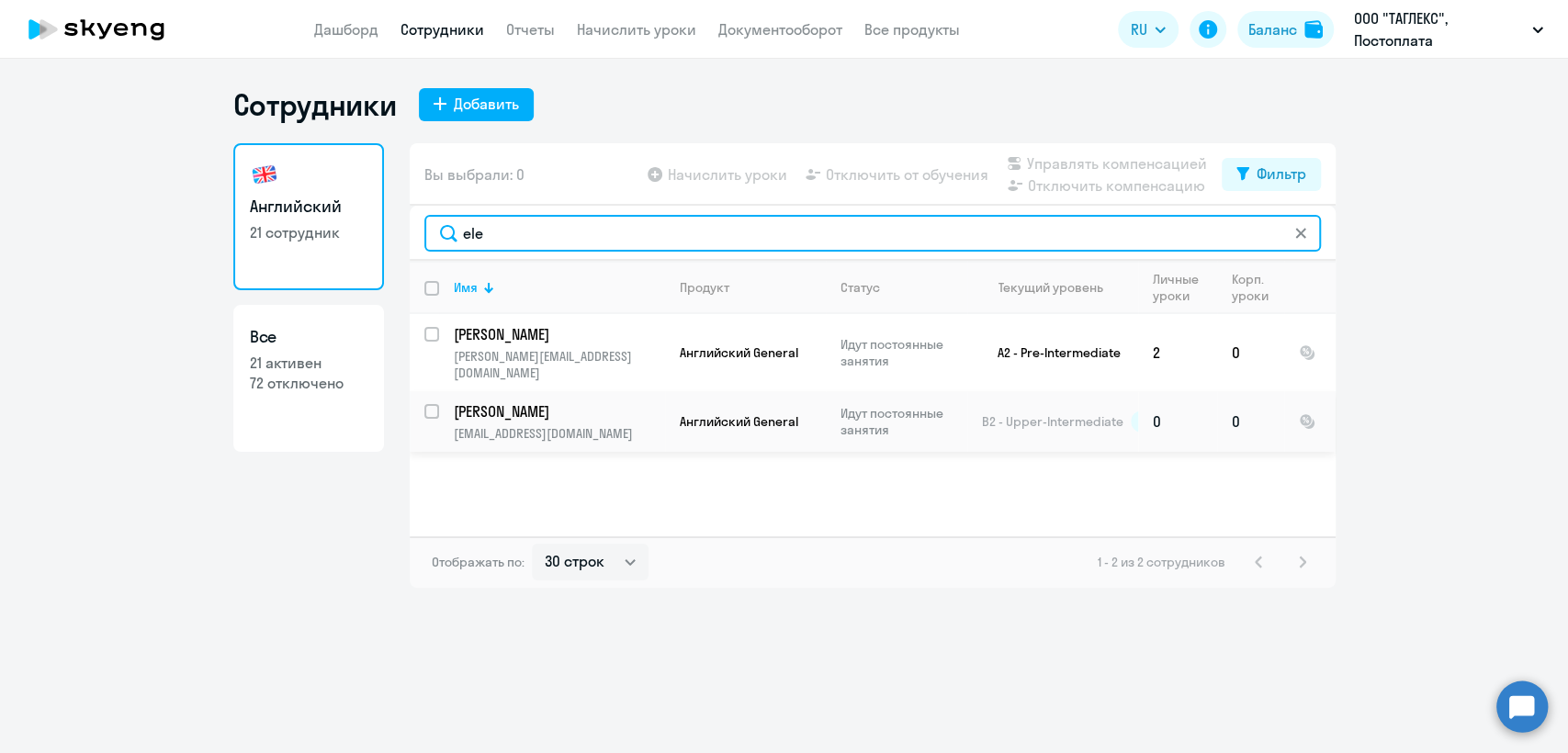
type input "ele"
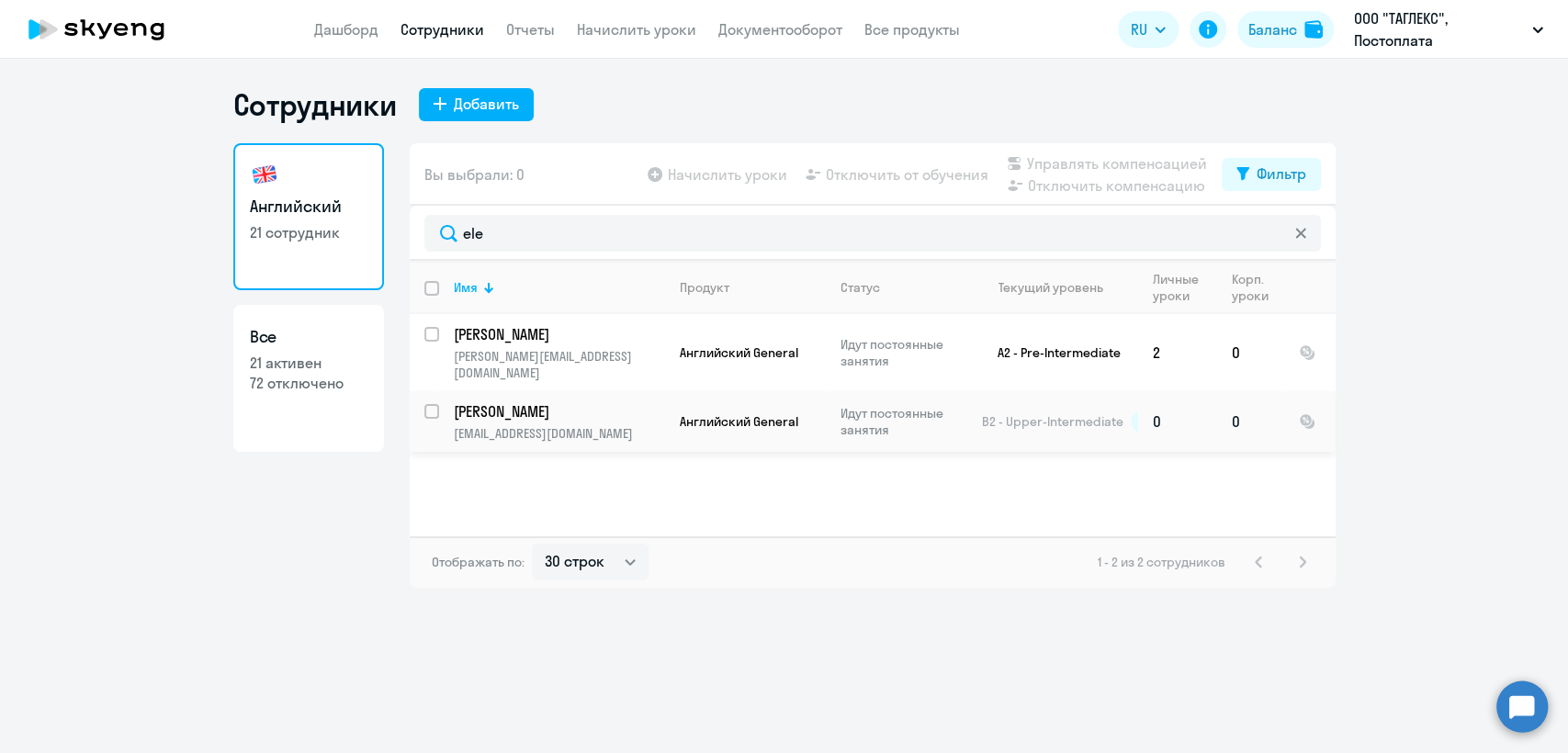
click at [757, 419] on td "Английский General" at bounding box center [745, 421] width 160 height 61
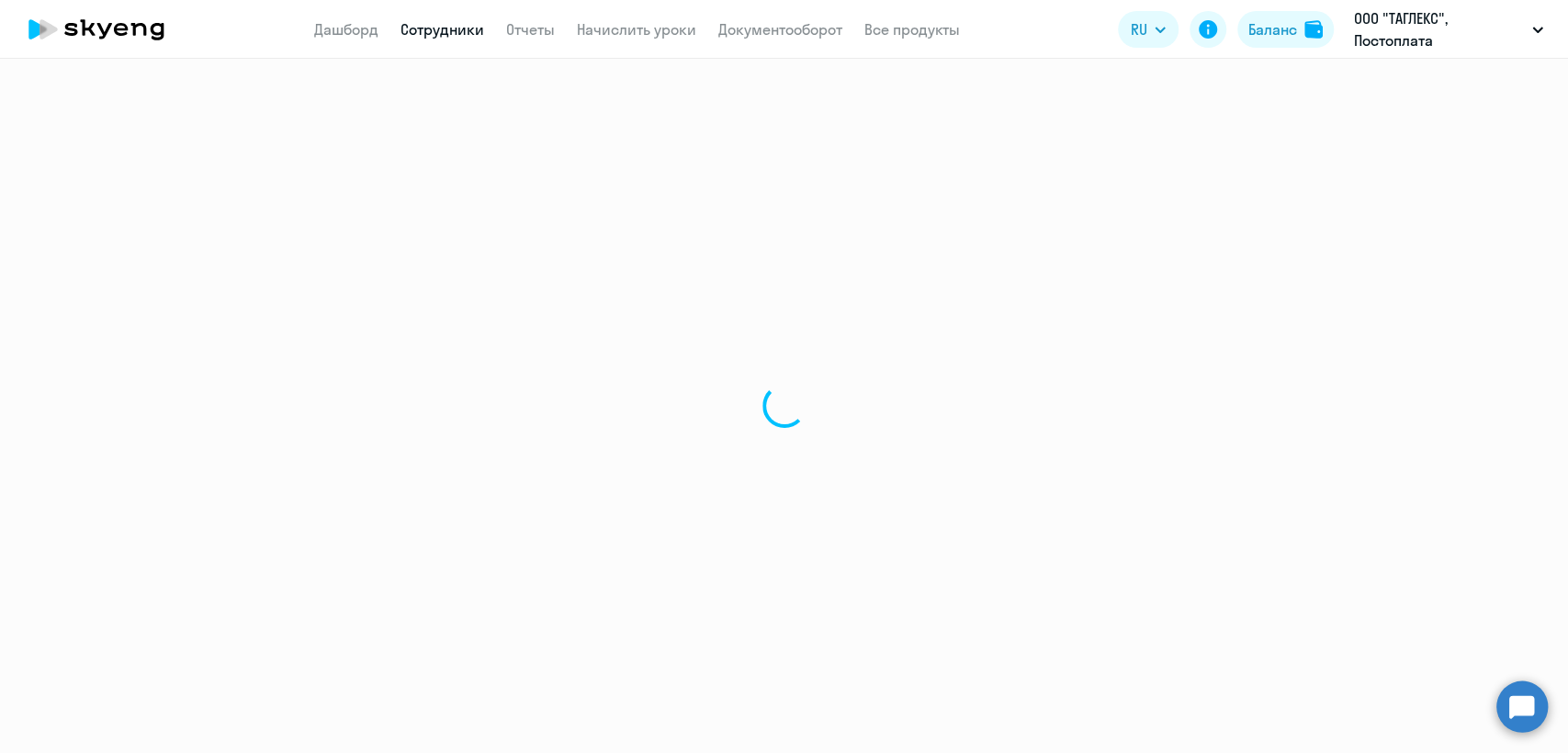
select select "english"
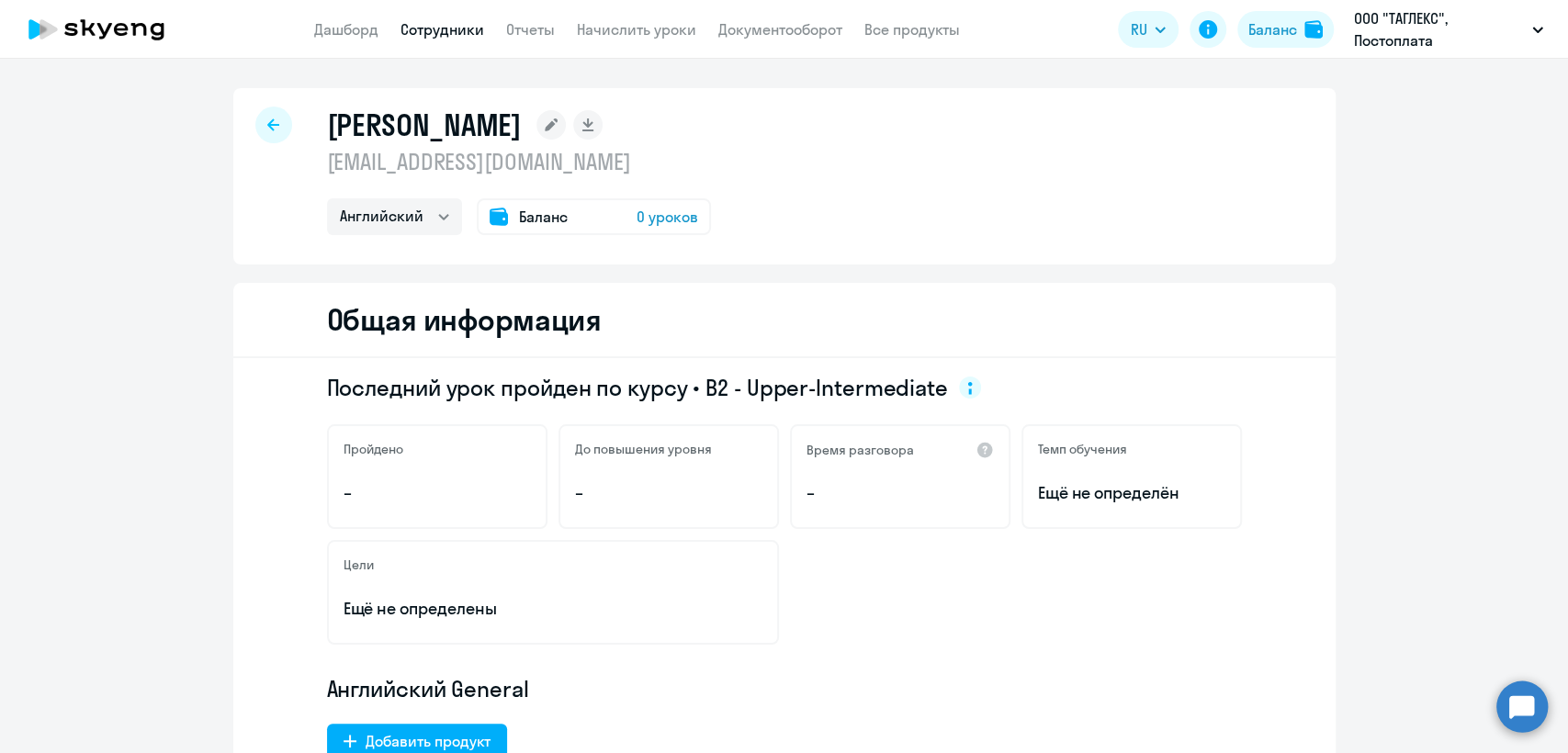
click at [407, 164] on p "[EMAIL_ADDRESS][DOMAIN_NAME]" at bounding box center [519, 162] width 384 height 30
copy p "[EMAIL_ADDRESS][DOMAIN_NAME]"
